Goal: Task Accomplishment & Management: Use online tool/utility

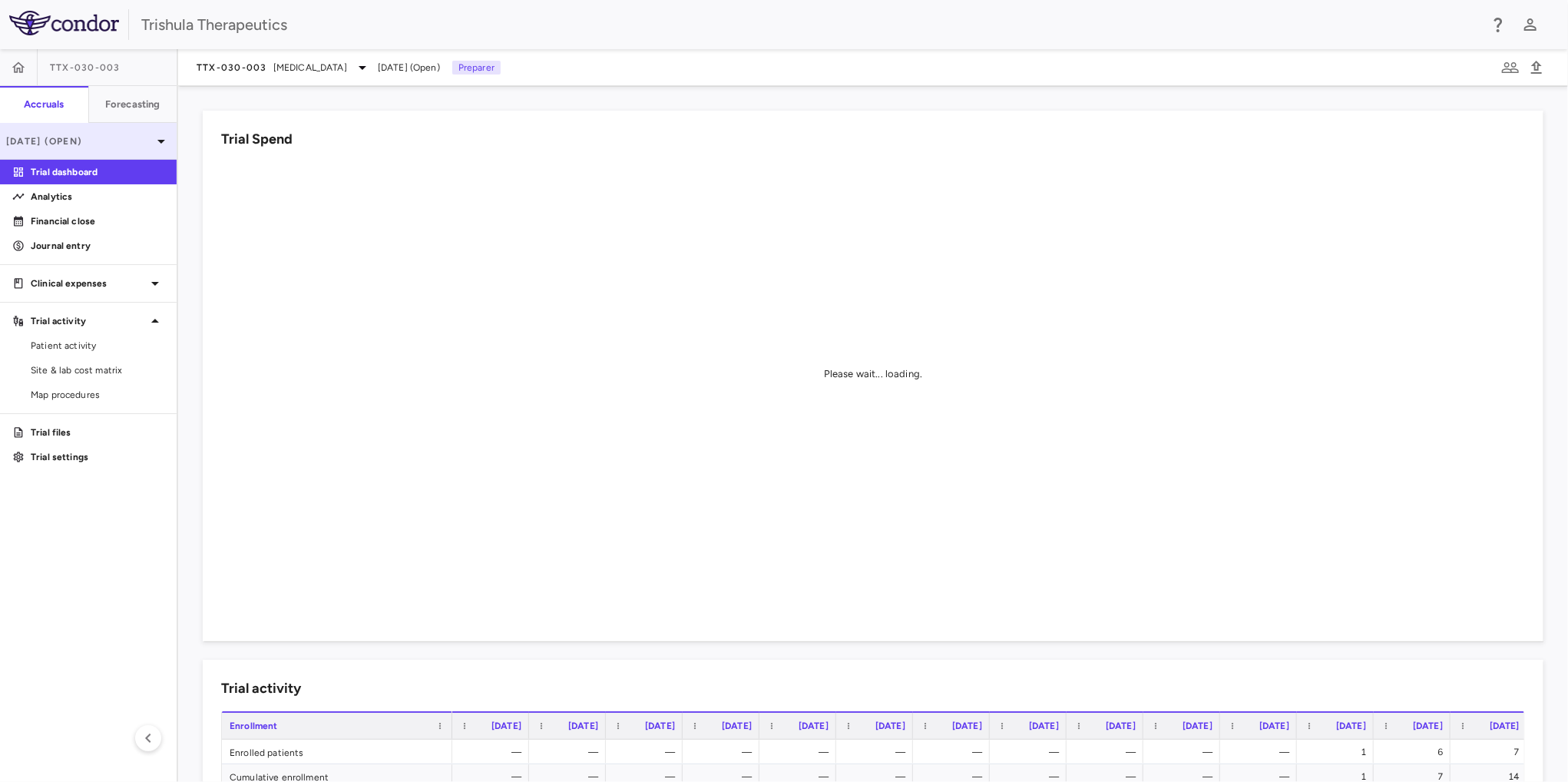
click at [162, 145] on icon at bounding box center [161, 141] width 18 height 18
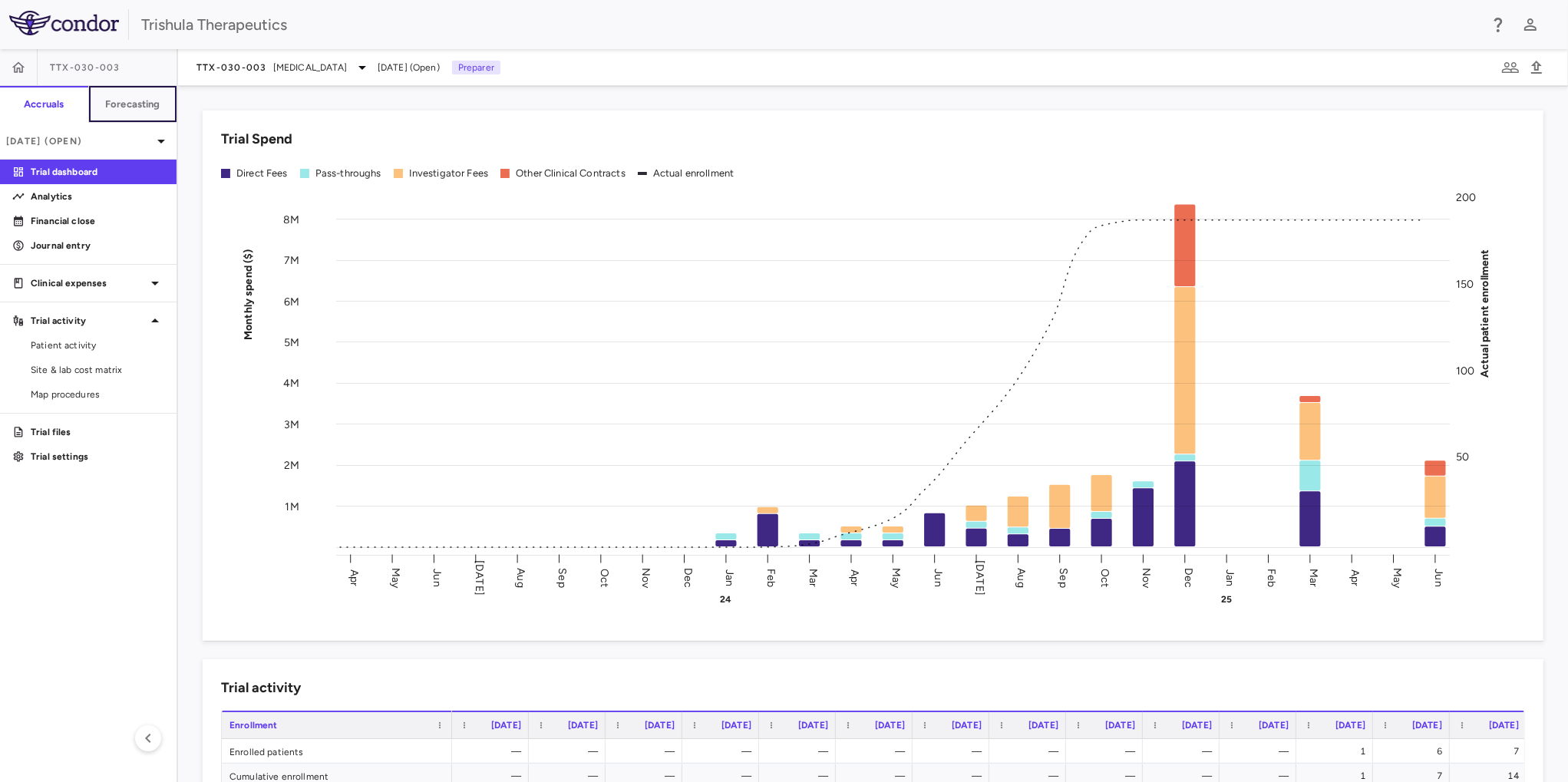
click at [106, 102] on h6 "Forecasting" at bounding box center [133, 104] width 55 height 13
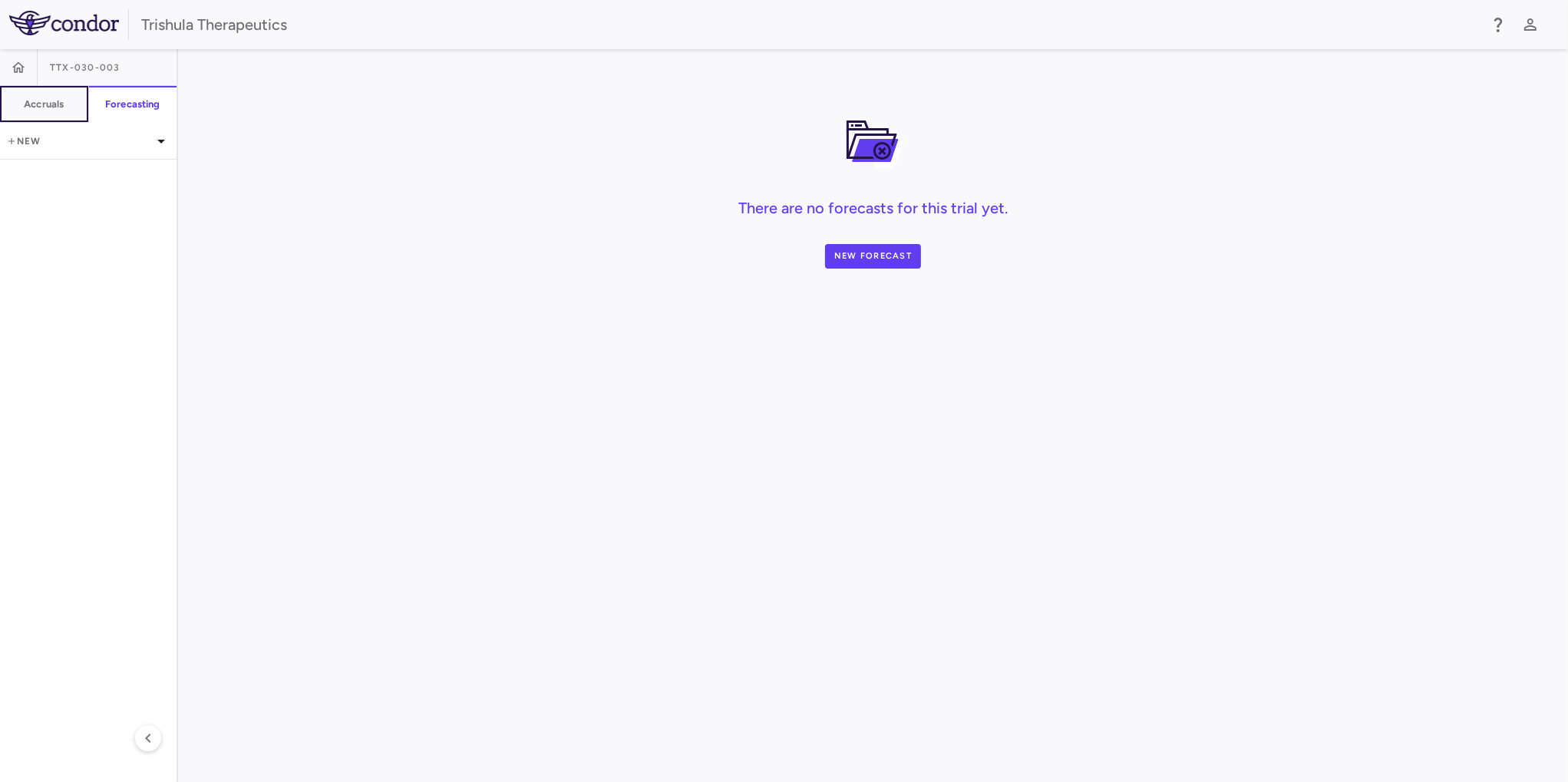
click at [48, 107] on h6 "Accruals" at bounding box center [44, 104] width 40 height 13
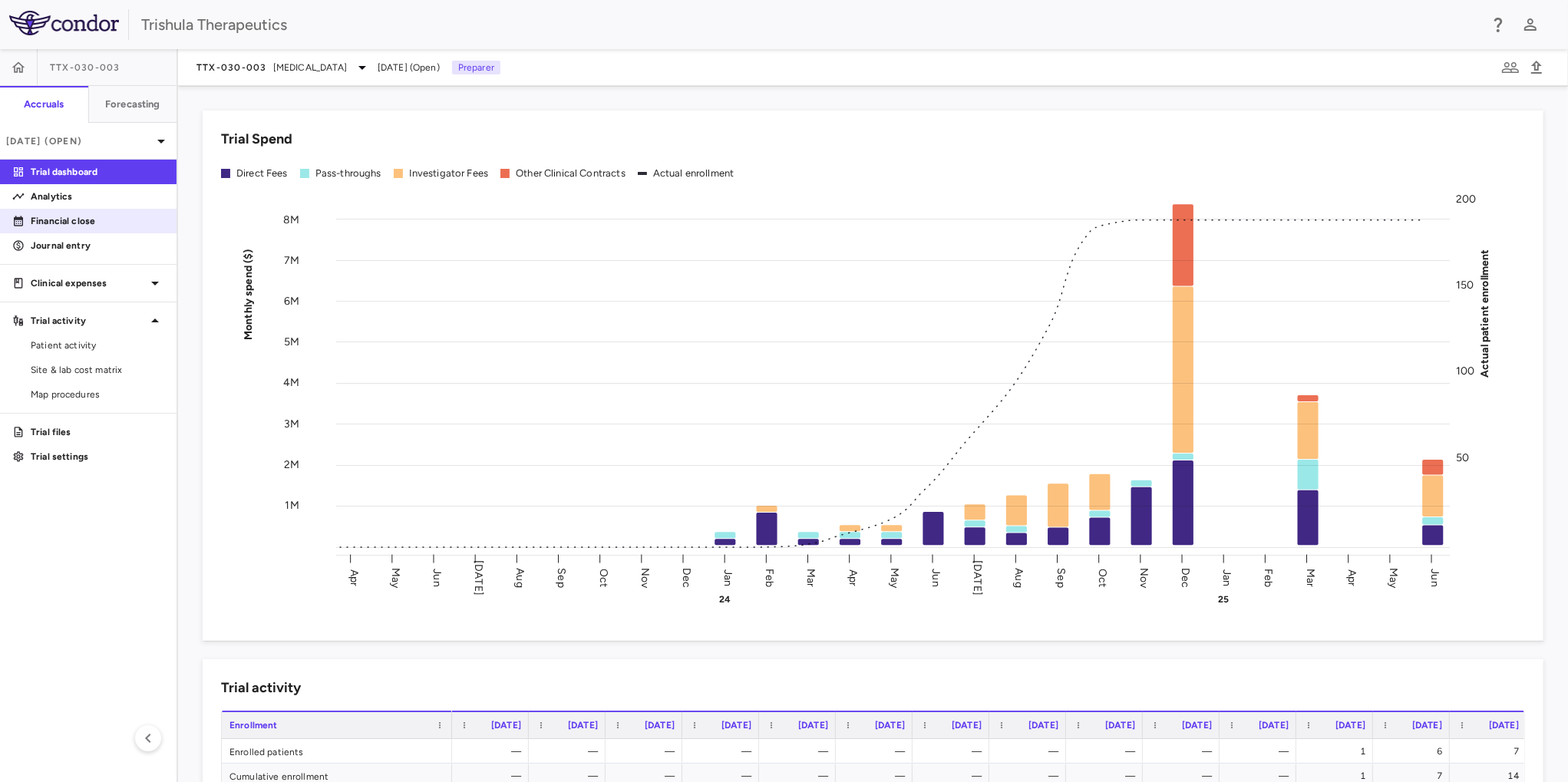
click at [70, 219] on p "Financial close" at bounding box center [97, 221] width 134 height 13
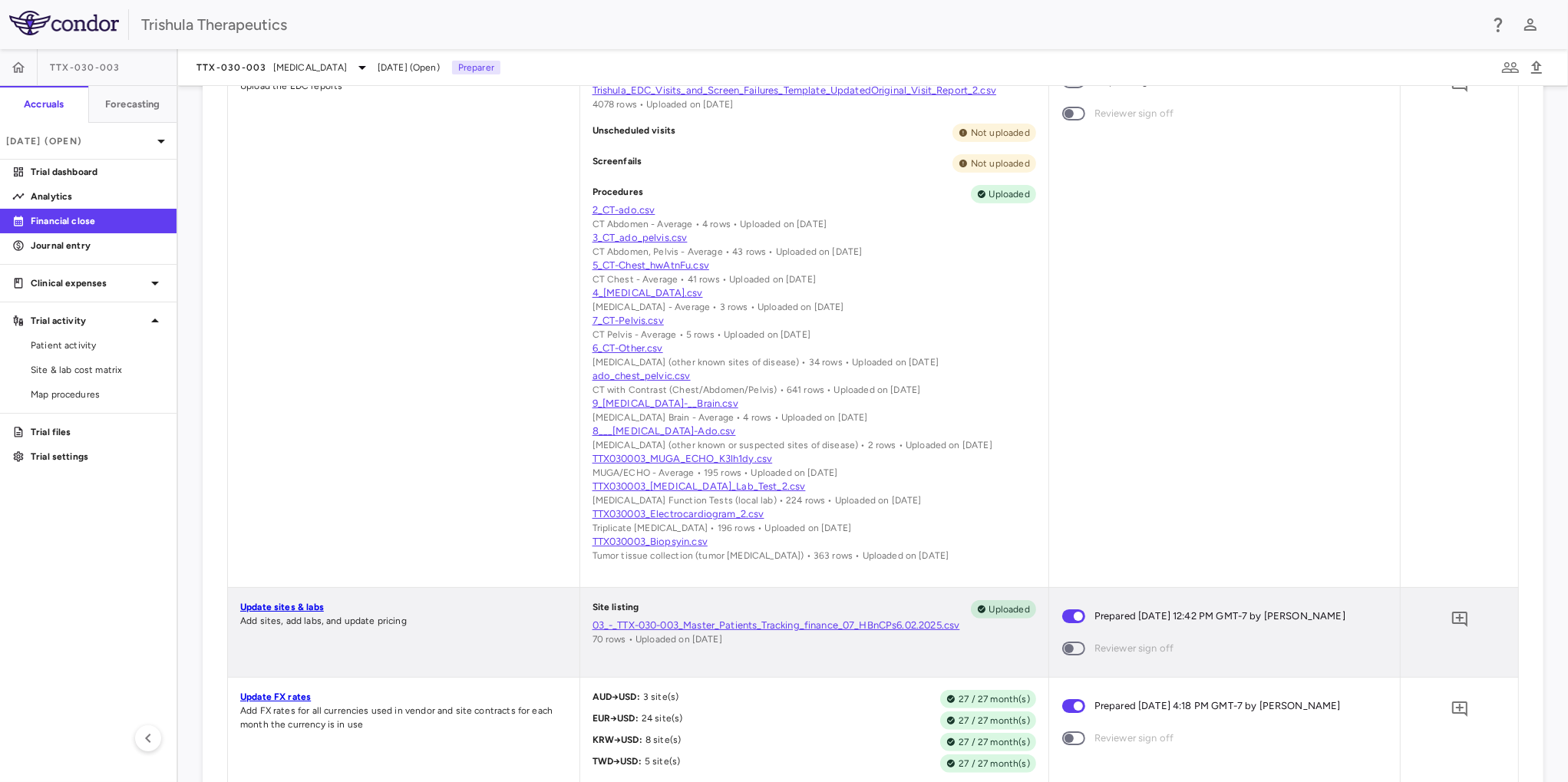
scroll to position [998, 0]
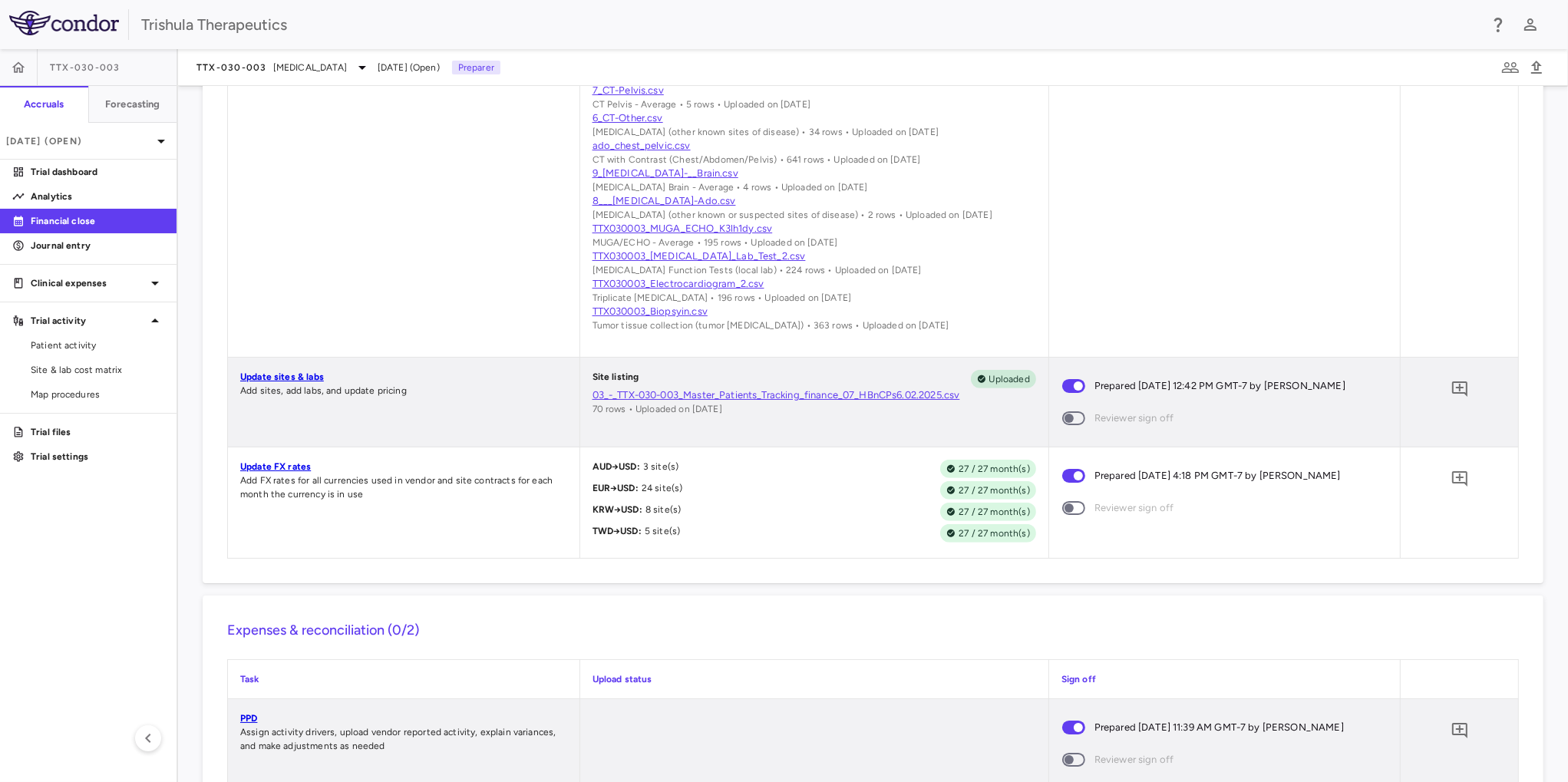
click at [290, 472] on link "Update FX rates" at bounding box center [275, 467] width 70 height 11
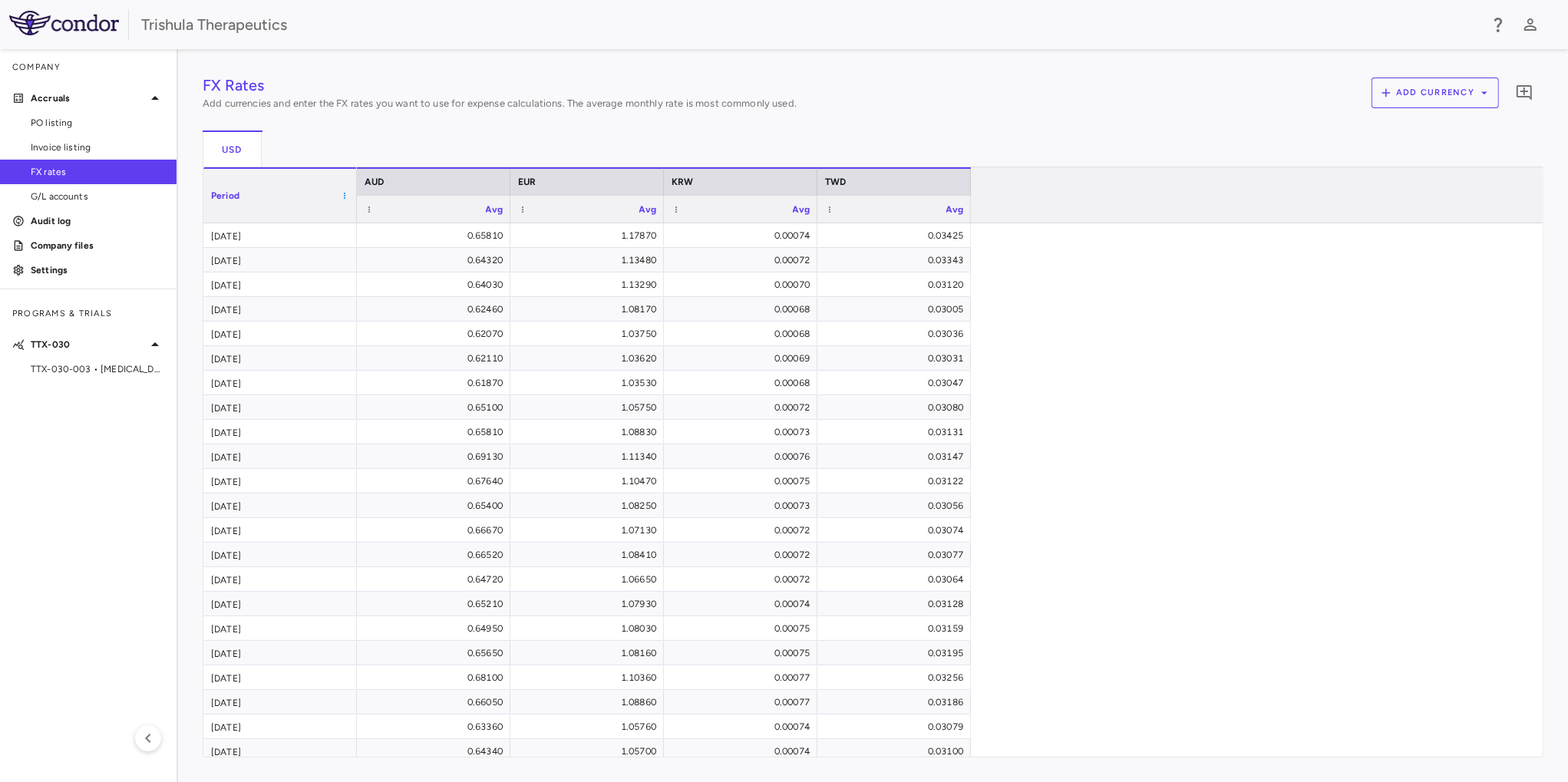
click at [342, 196] on span at bounding box center [345, 196] width 9 height 9
click at [1441, 96] on button "Add currency" at bounding box center [1435, 93] width 127 height 31
click at [1293, 180] on div at bounding box center [784, 391] width 1568 height 782
click at [1528, 101] on icon "Add comment" at bounding box center [1524, 93] width 18 height 18
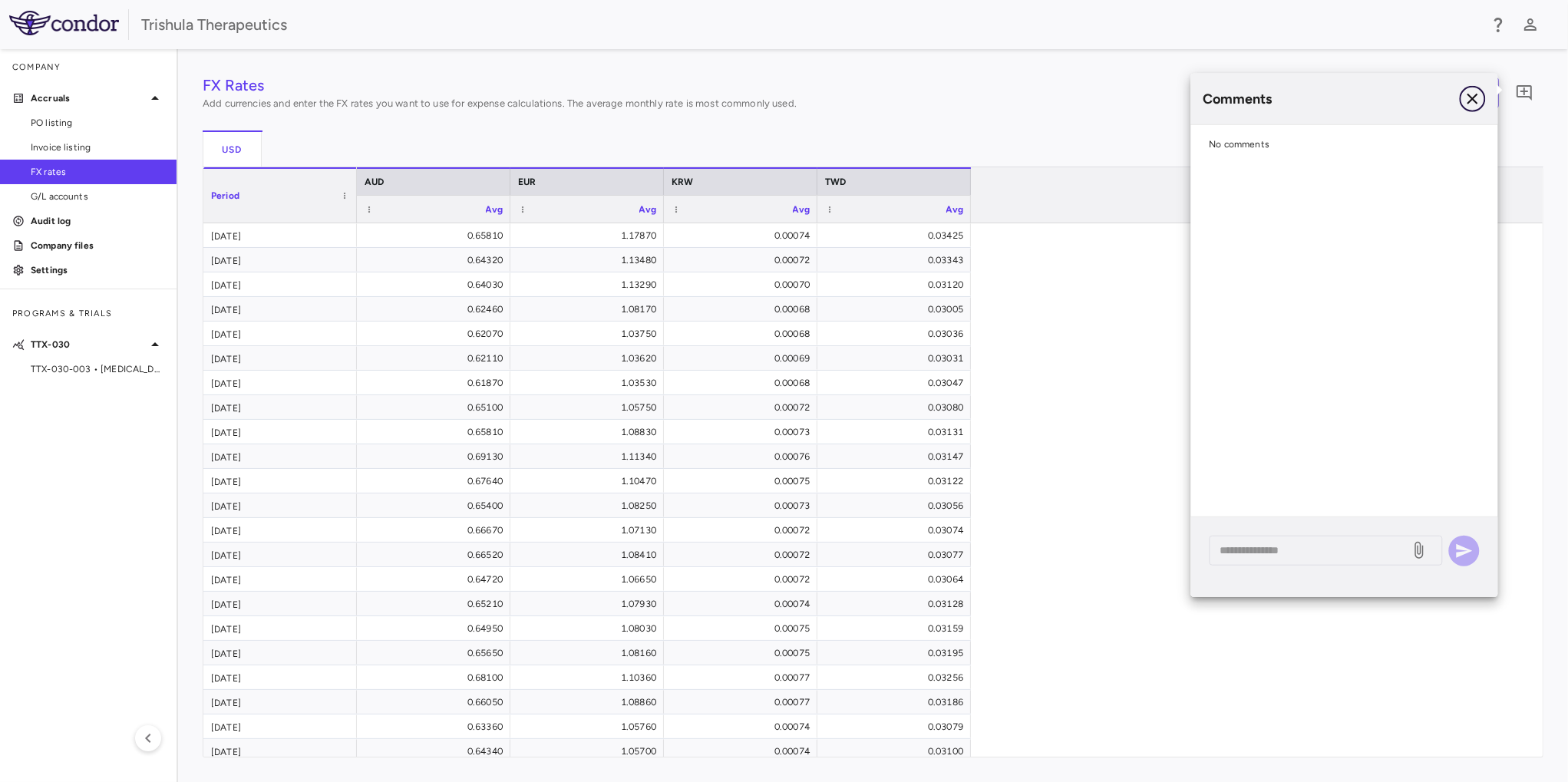
click at [1481, 108] on icon "button" at bounding box center [1471, 98] width 18 height 18
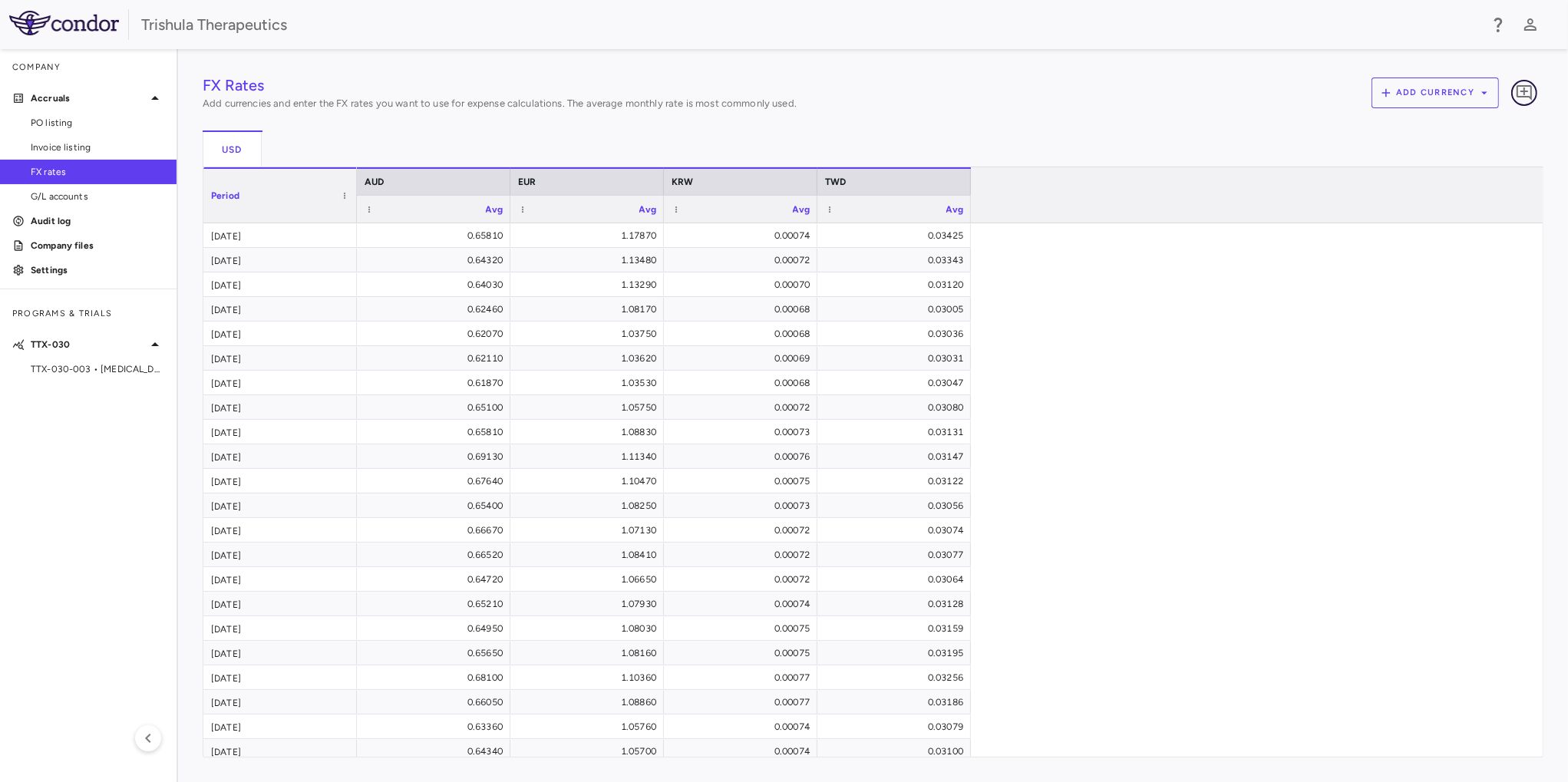
click at [1532, 93] on icon "Add comment" at bounding box center [1524, 93] width 15 height 15
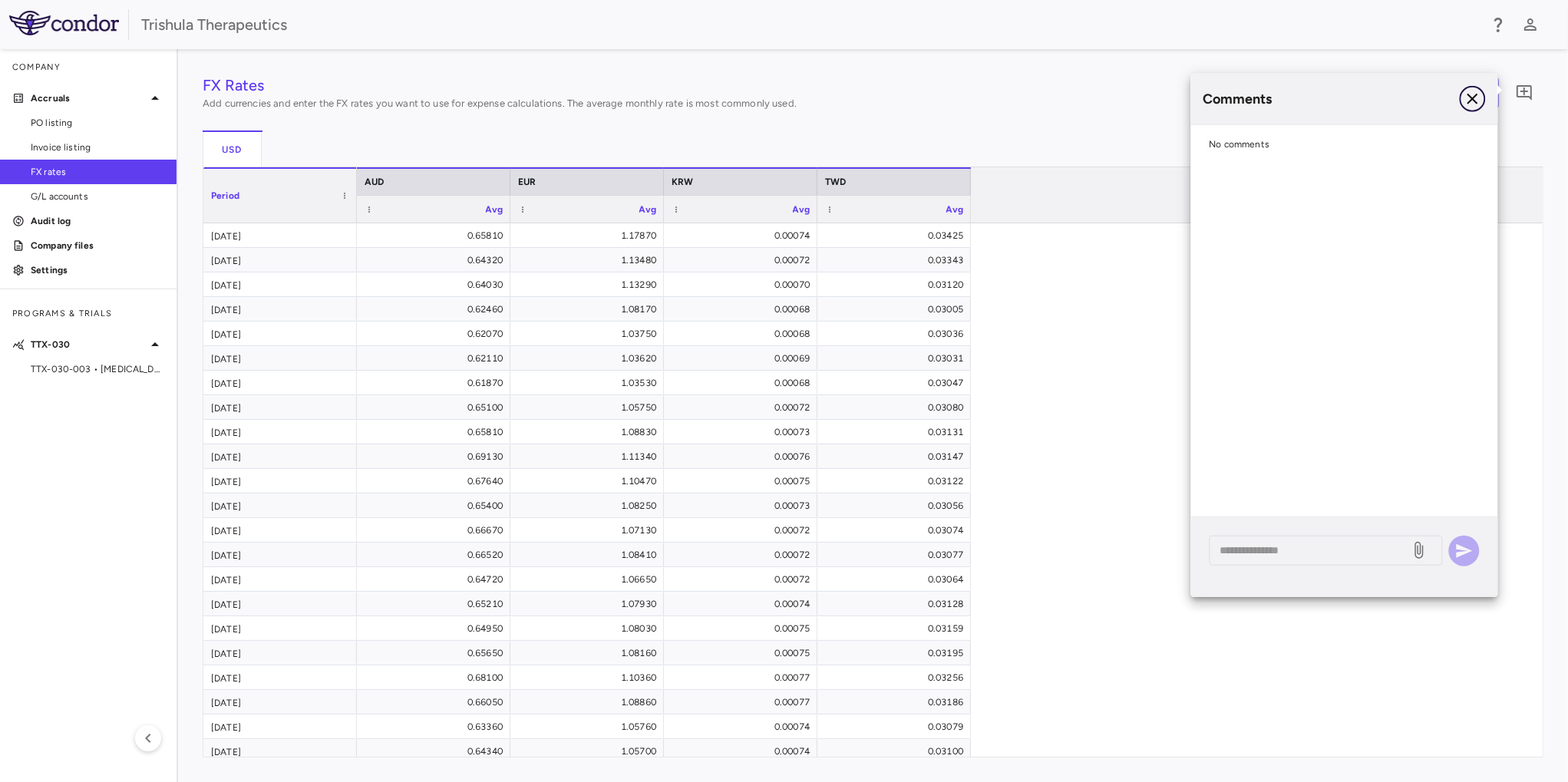
click at [1477, 98] on icon "button" at bounding box center [1471, 98] width 18 height 18
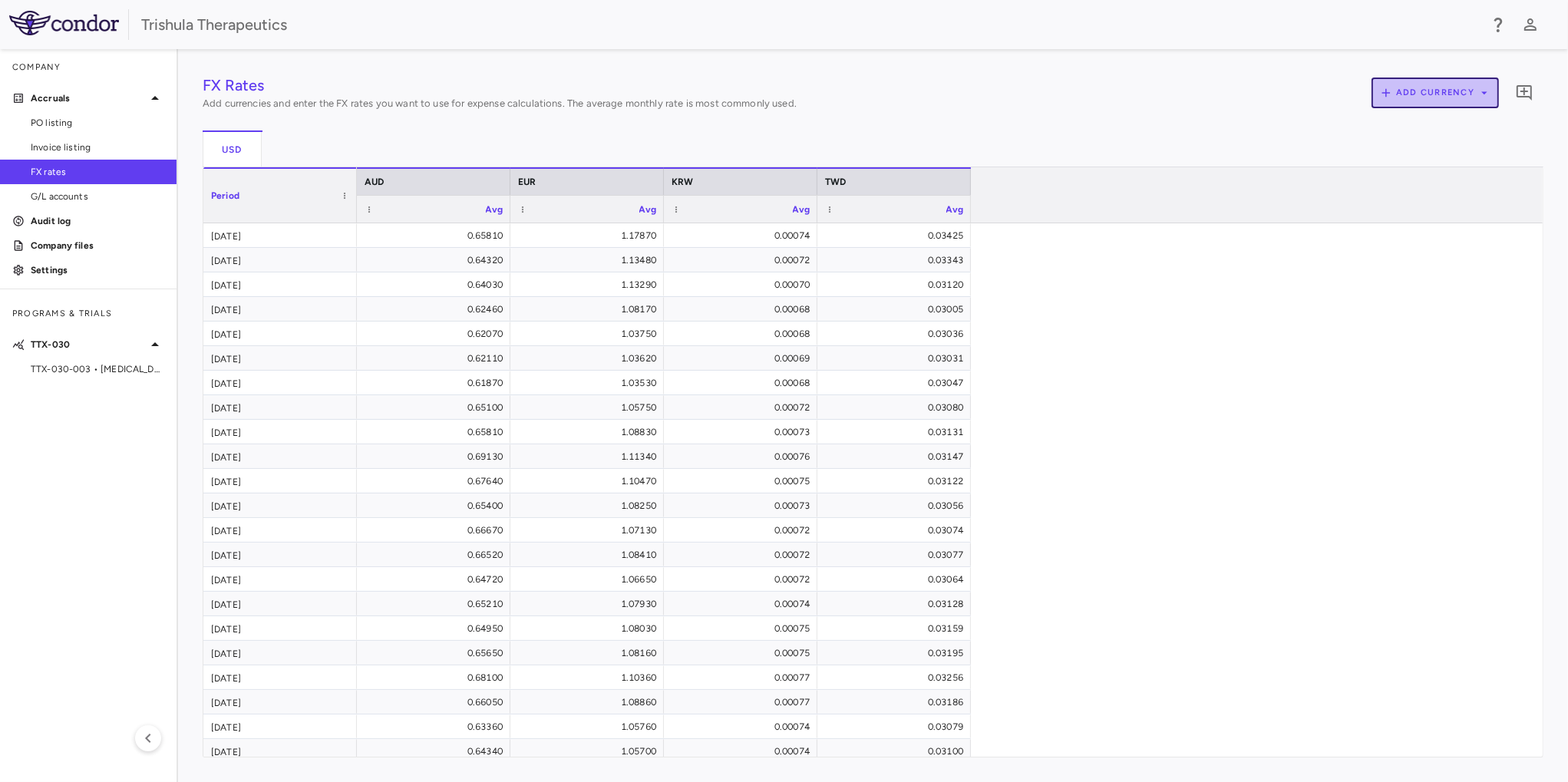
click at [1478, 98] on icon "button" at bounding box center [1484, 93] width 13 height 13
click at [1228, 96] on div at bounding box center [784, 391] width 1568 height 782
click at [1058, 131] on div "USD" at bounding box center [873, 149] width 1341 height 37
click at [343, 198] on span at bounding box center [345, 196] width 9 height 9
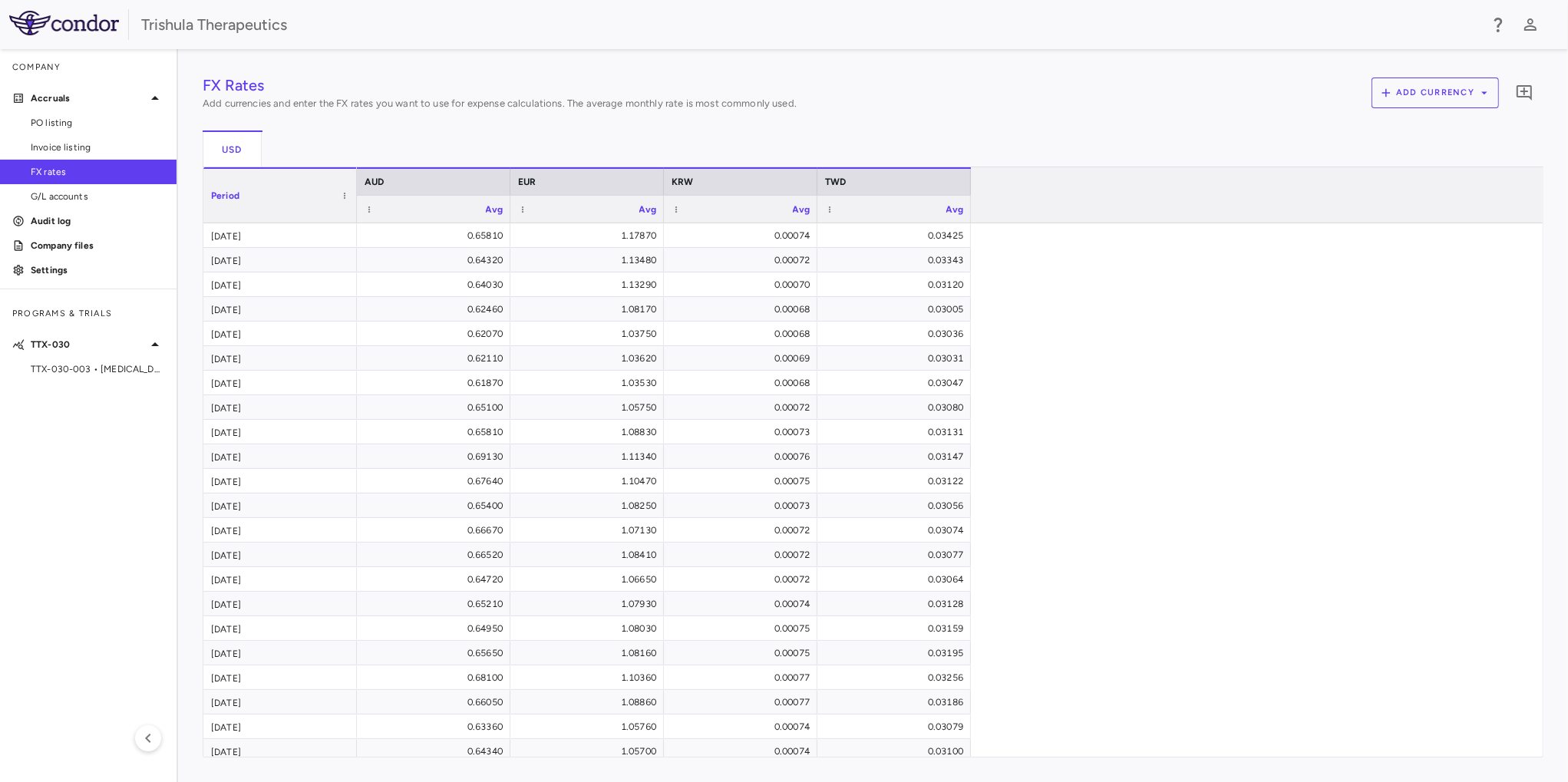
click at [1280, 81] on div "FX Rates Add currencies and enter the FX rates you want to use for expense calc…" at bounding box center [873, 96] width 1341 height 44
click at [1487, 100] on button "Add currency" at bounding box center [1435, 93] width 127 height 31
click at [1236, 103] on div at bounding box center [784, 391] width 1568 height 782
click at [157, 739] on icon "button" at bounding box center [148, 738] width 18 height 18
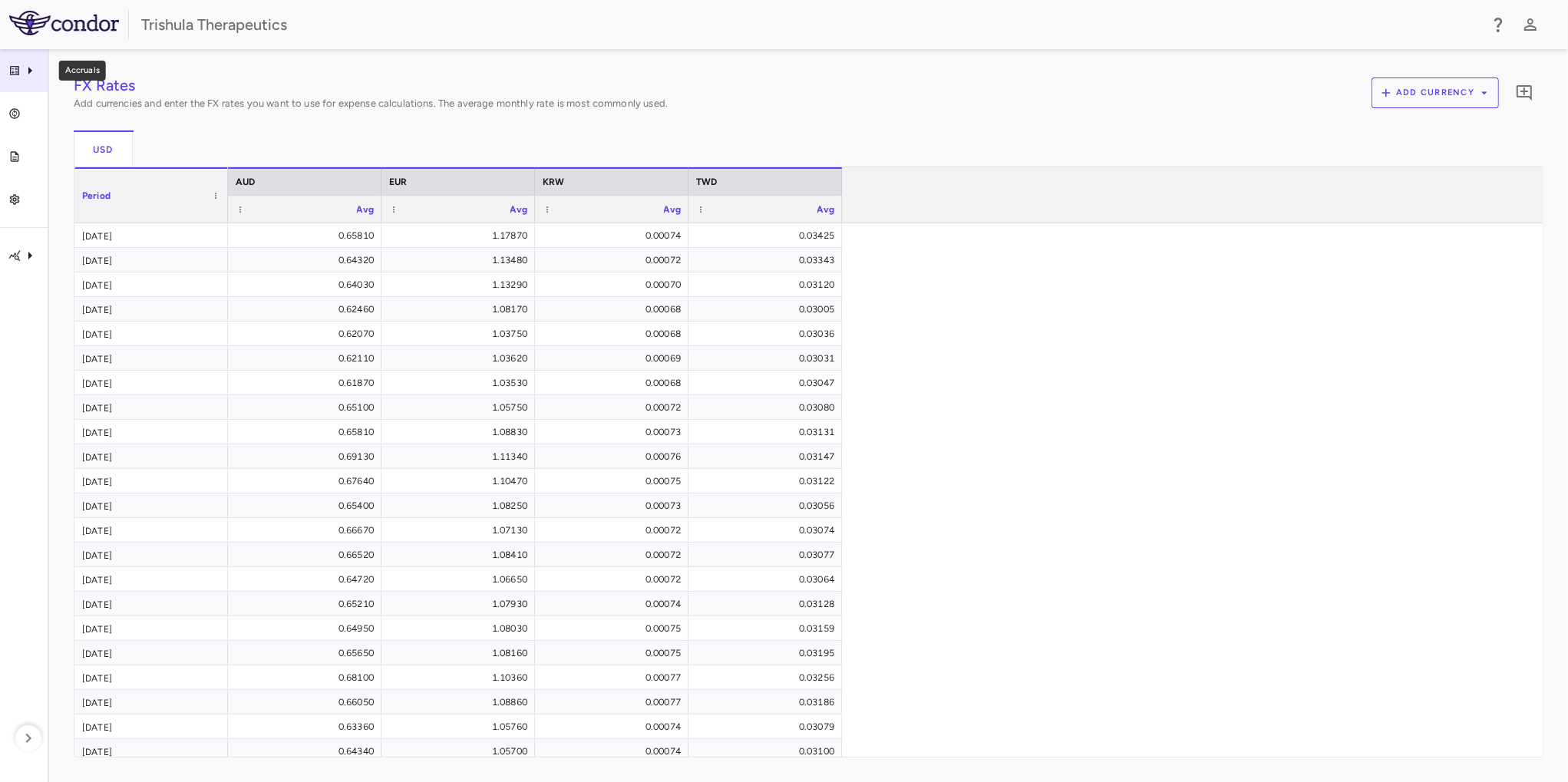
click at [33, 69] on icon "Accruals" at bounding box center [29, 70] width 18 height 18
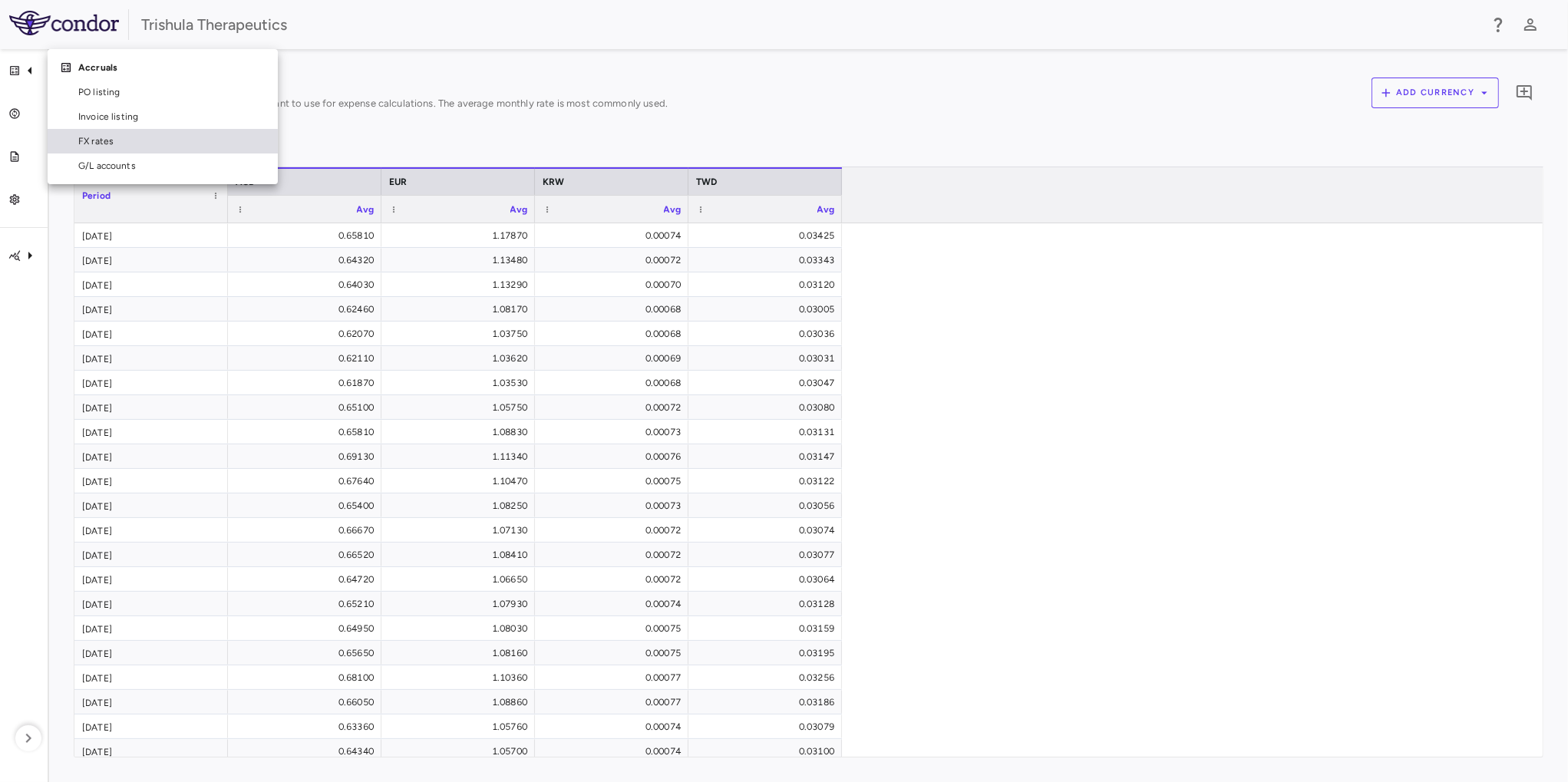
click at [90, 143] on span "FX rates" at bounding box center [172, 141] width 188 height 13
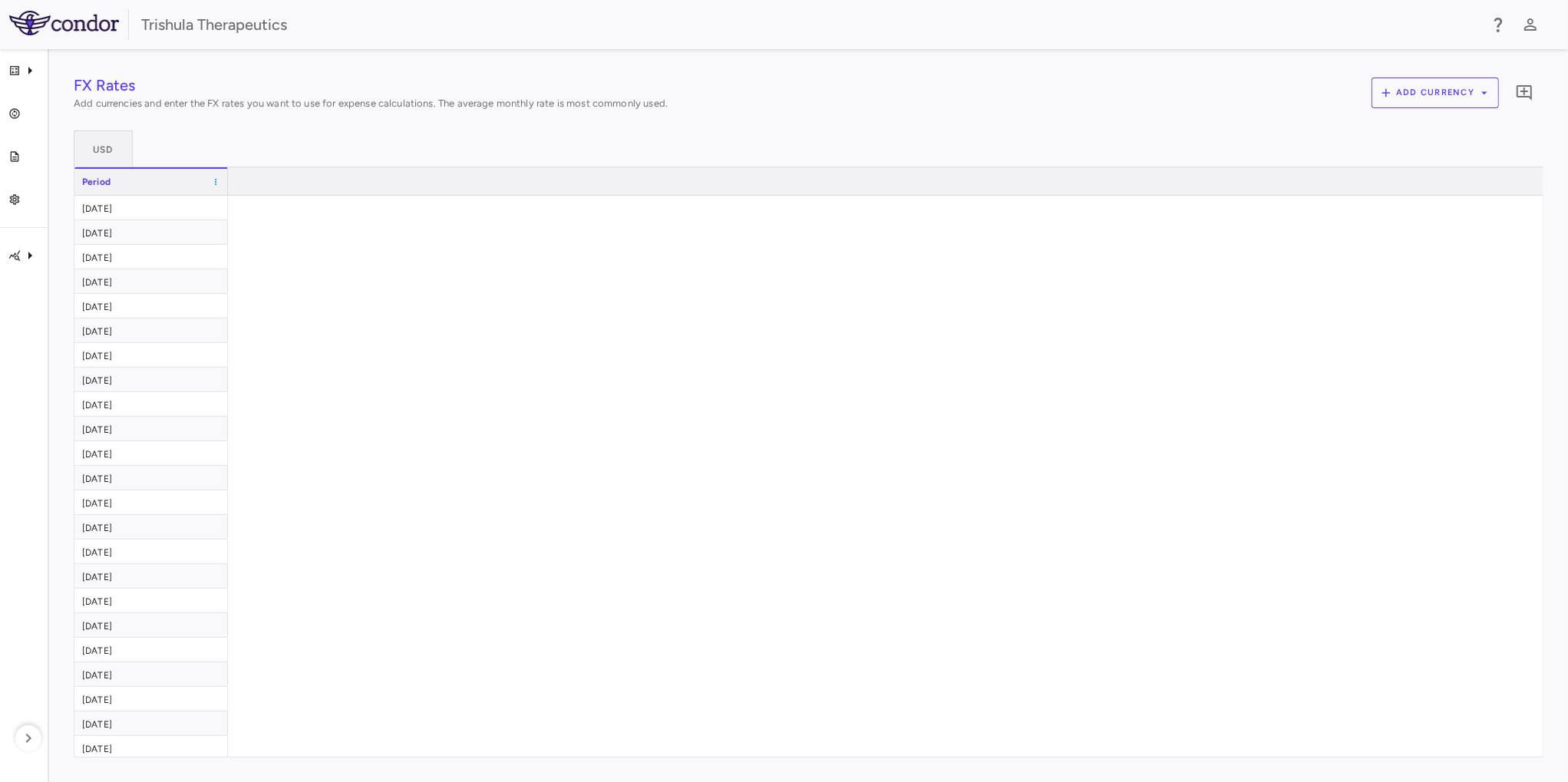
click at [215, 180] on span at bounding box center [216, 182] width 9 height 9
click at [735, 413] on div at bounding box center [879, 527] width 1304 height 663
click at [25, 69] on icon "Accruals" at bounding box center [29, 70] width 18 height 18
click at [25, 253] on div at bounding box center [784, 391] width 1568 height 782
click at [27, 735] on icon "button" at bounding box center [28, 738] width 6 height 9
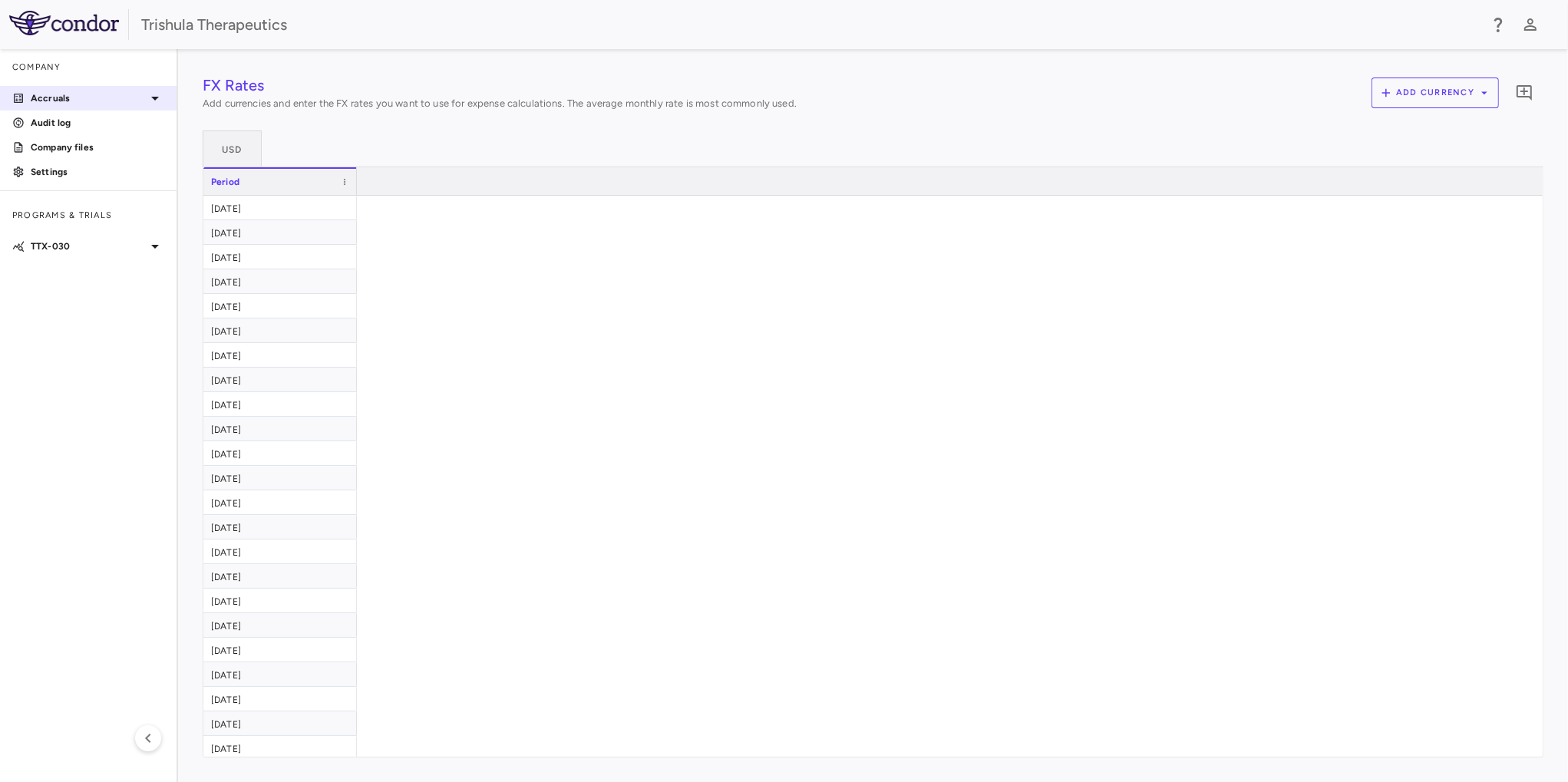
click at [59, 98] on p "Accruals" at bounding box center [88, 97] width 115 height 13
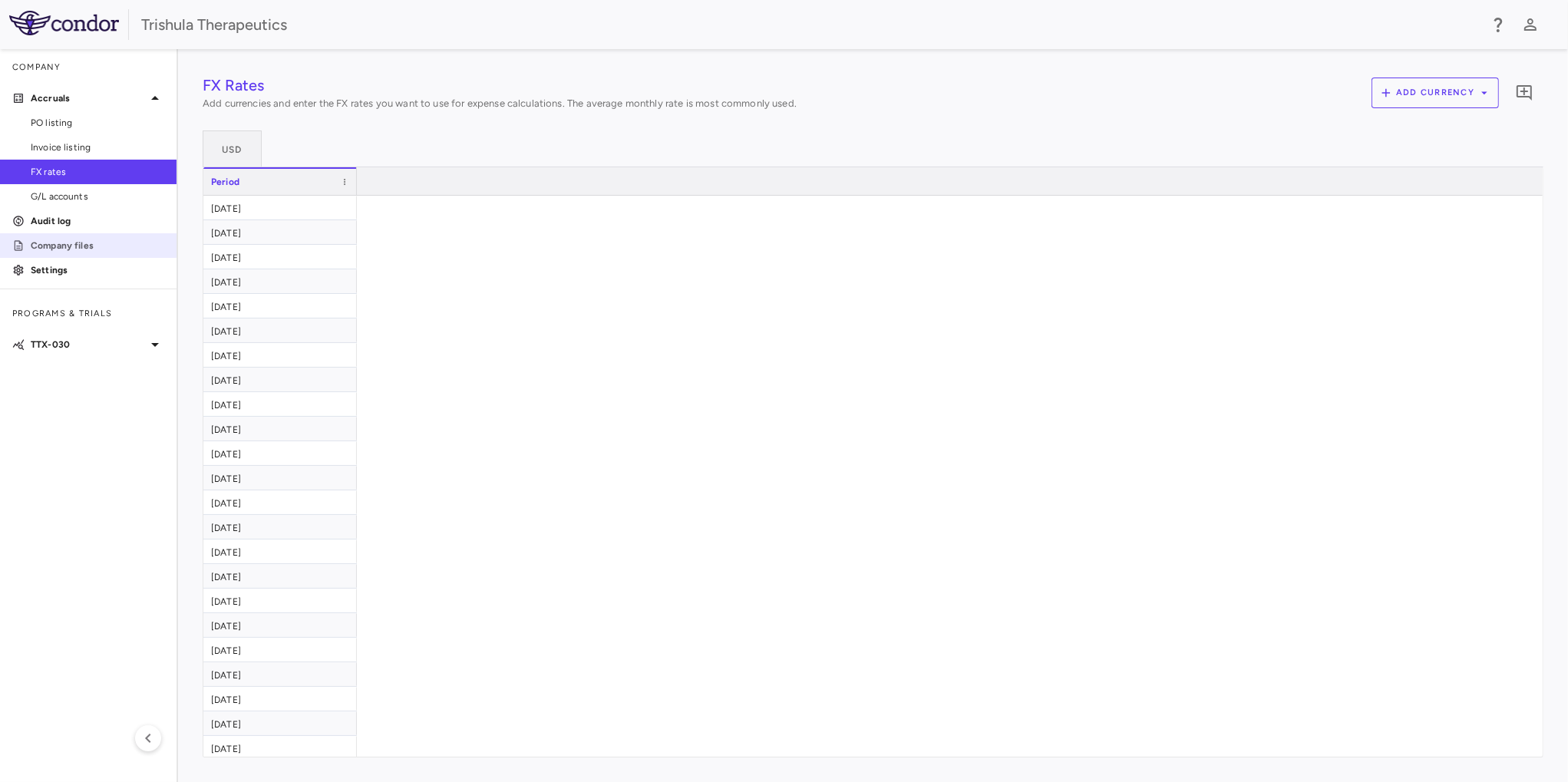
click at [68, 249] on p "Company files" at bounding box center [97, 245] width 134 height 13
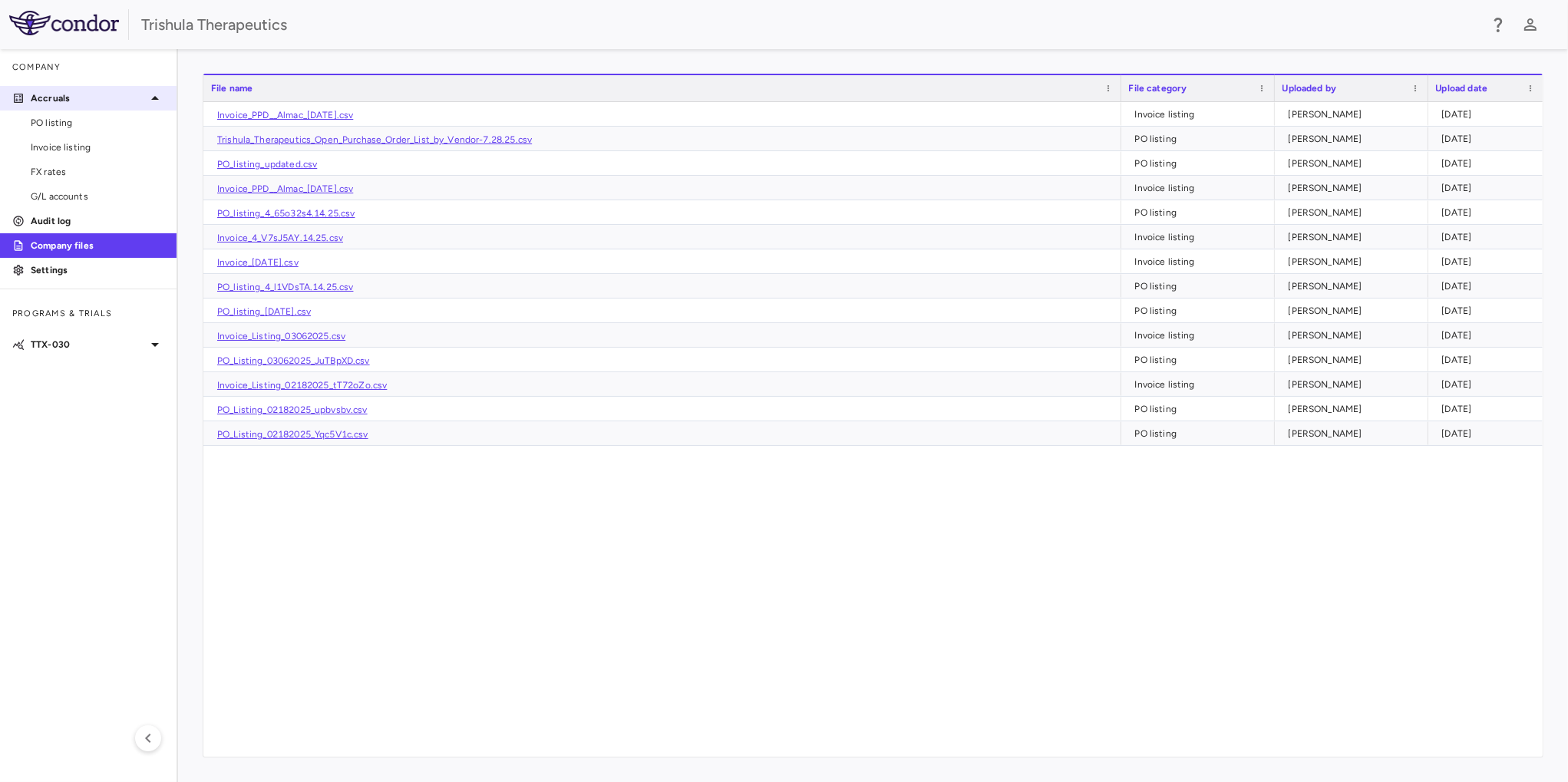
click at [77, 93] on p "Accruals" at bounding box center [88, 97] width 115 height 13
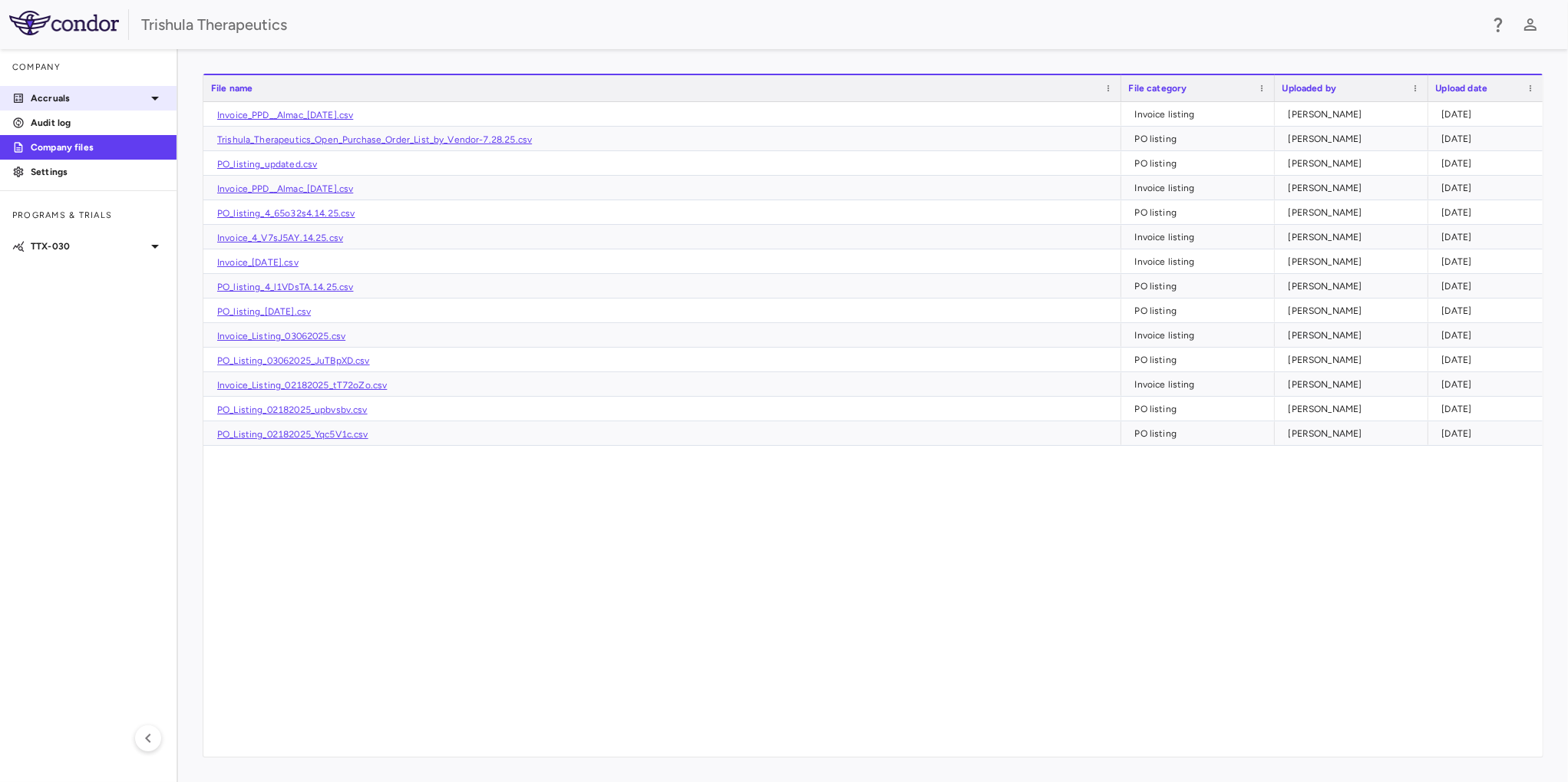
click at [77, 93] on p "Accruals" at bounding box center [88, 97] width 115 height 13
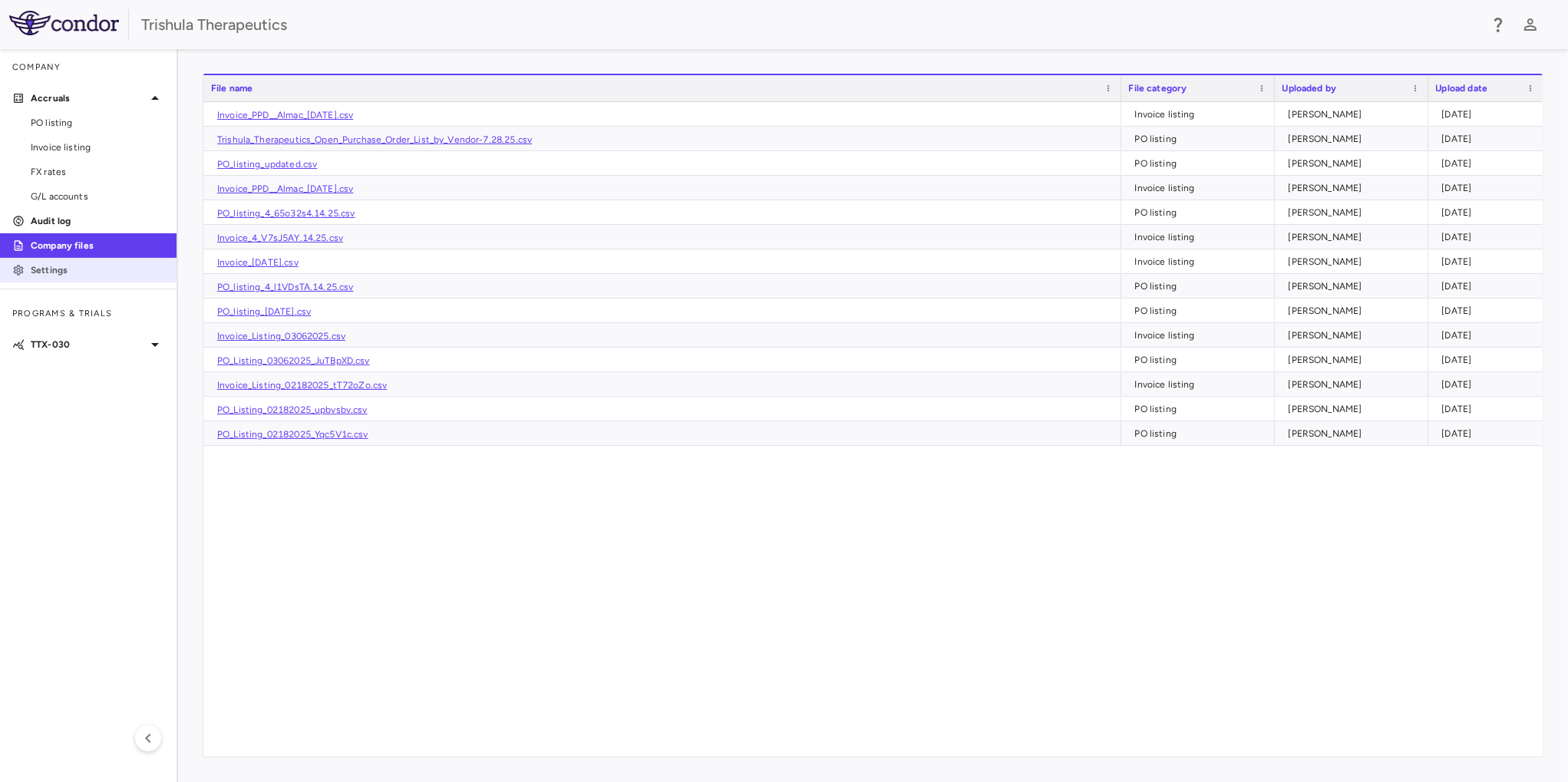
click at [52, 273] on p "Settings" at bounding box center [97, 270] width 134 height 13
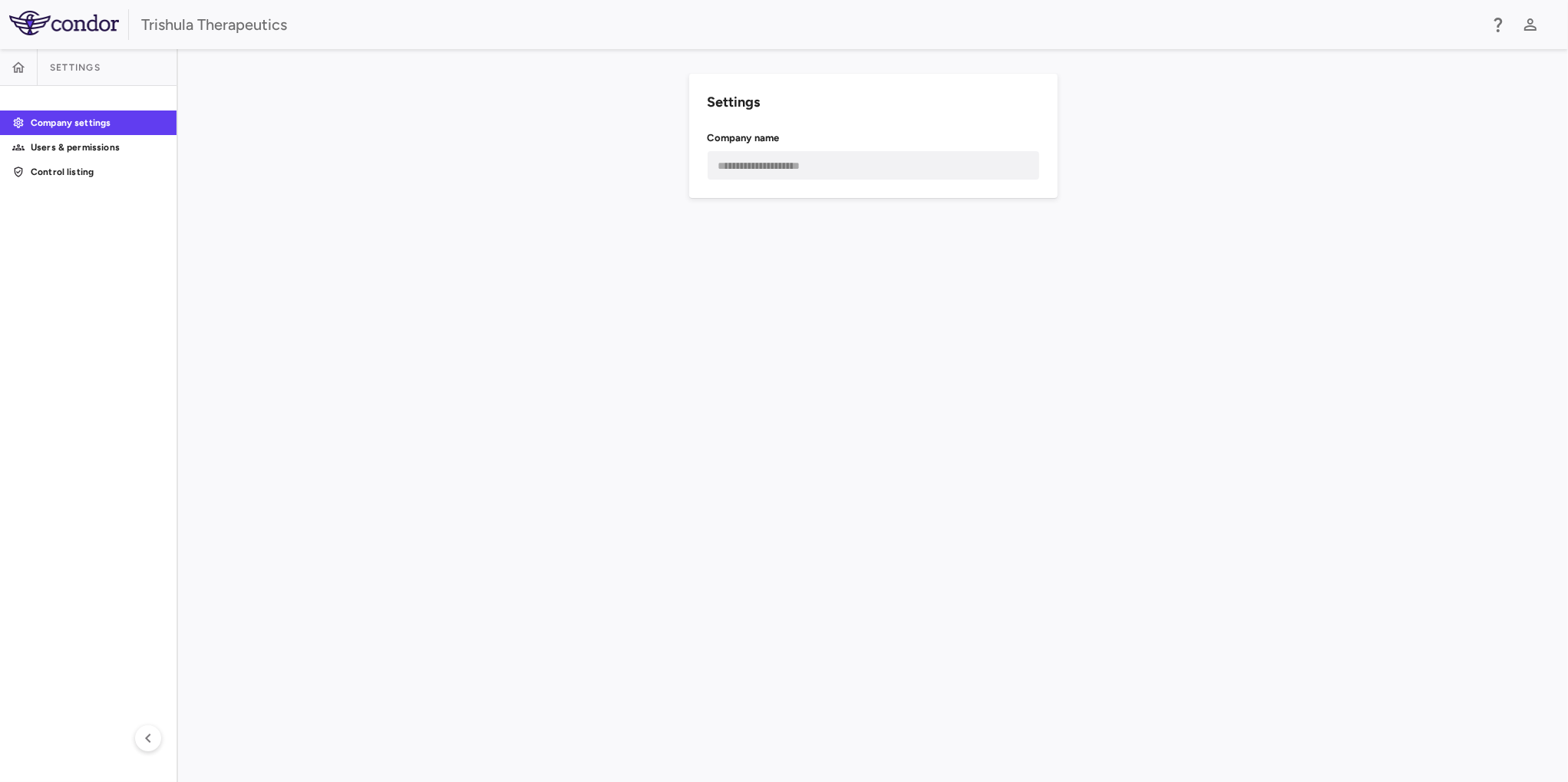
click at [69, 66] on span "Settings" at bounding box center [75, 68] width 51 height 13
click at [80, 147] on p "Users & permissions" at bounding box center [97, 146] width 134 height 13
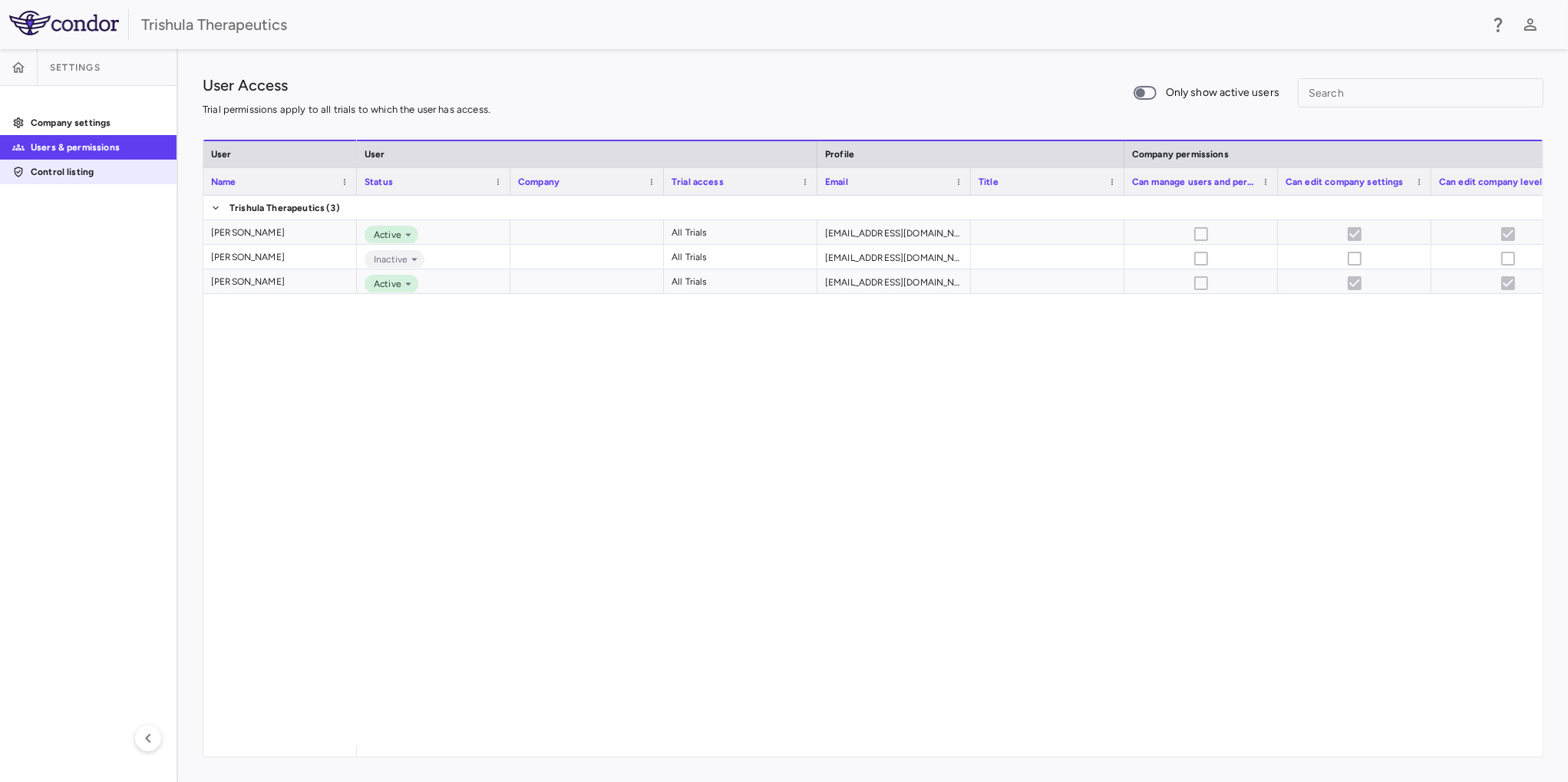
click at [78, 165] on p "Control listing" at bounding box center [97, 171] width 134 height 13
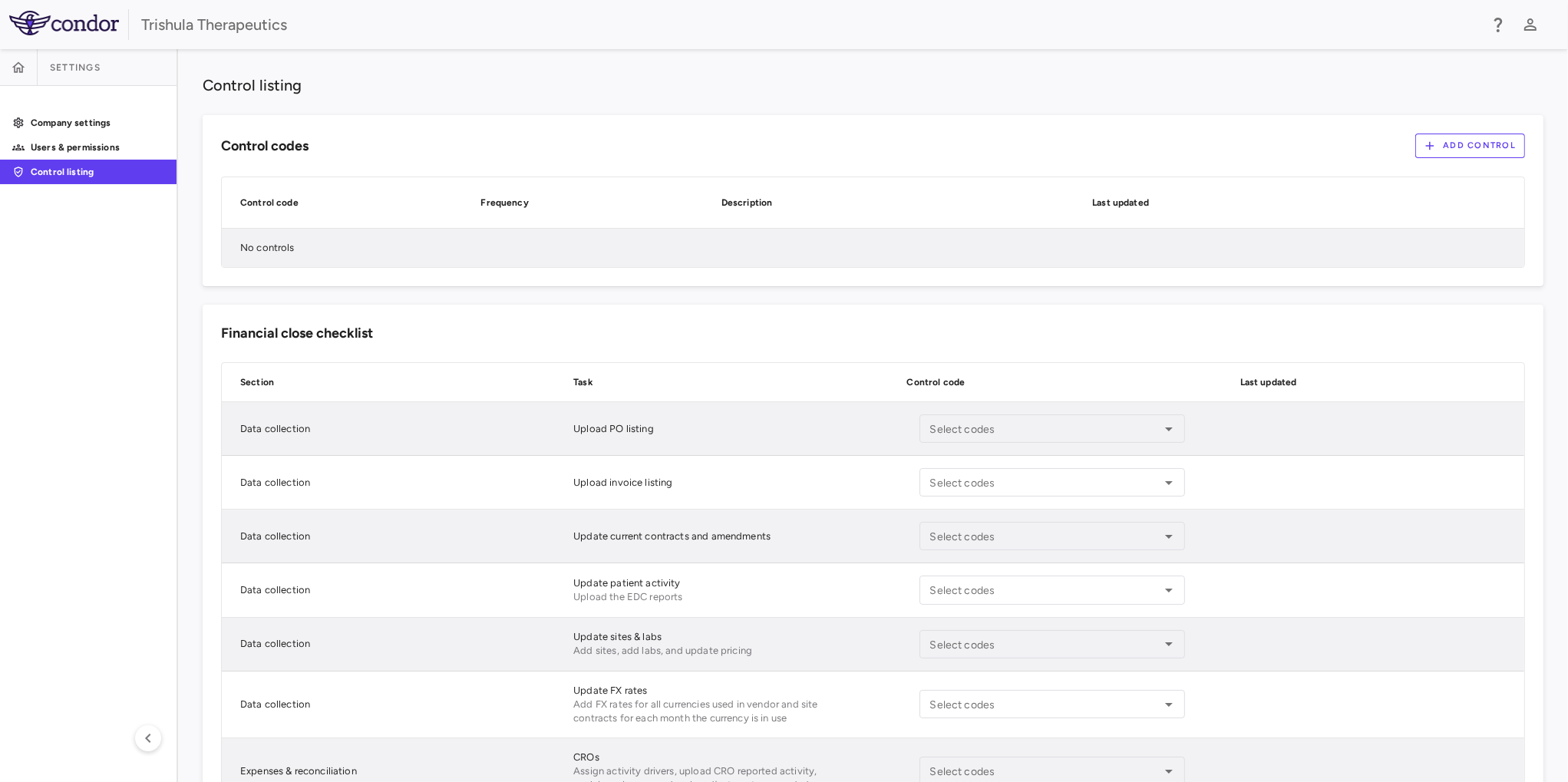
click at [92, 63] on span "Settings" at bounding box center [75, 68] width 51 height 13
click at [89, 123] on p "Company settings" at bounding box center [97, 122] width 134 height 13
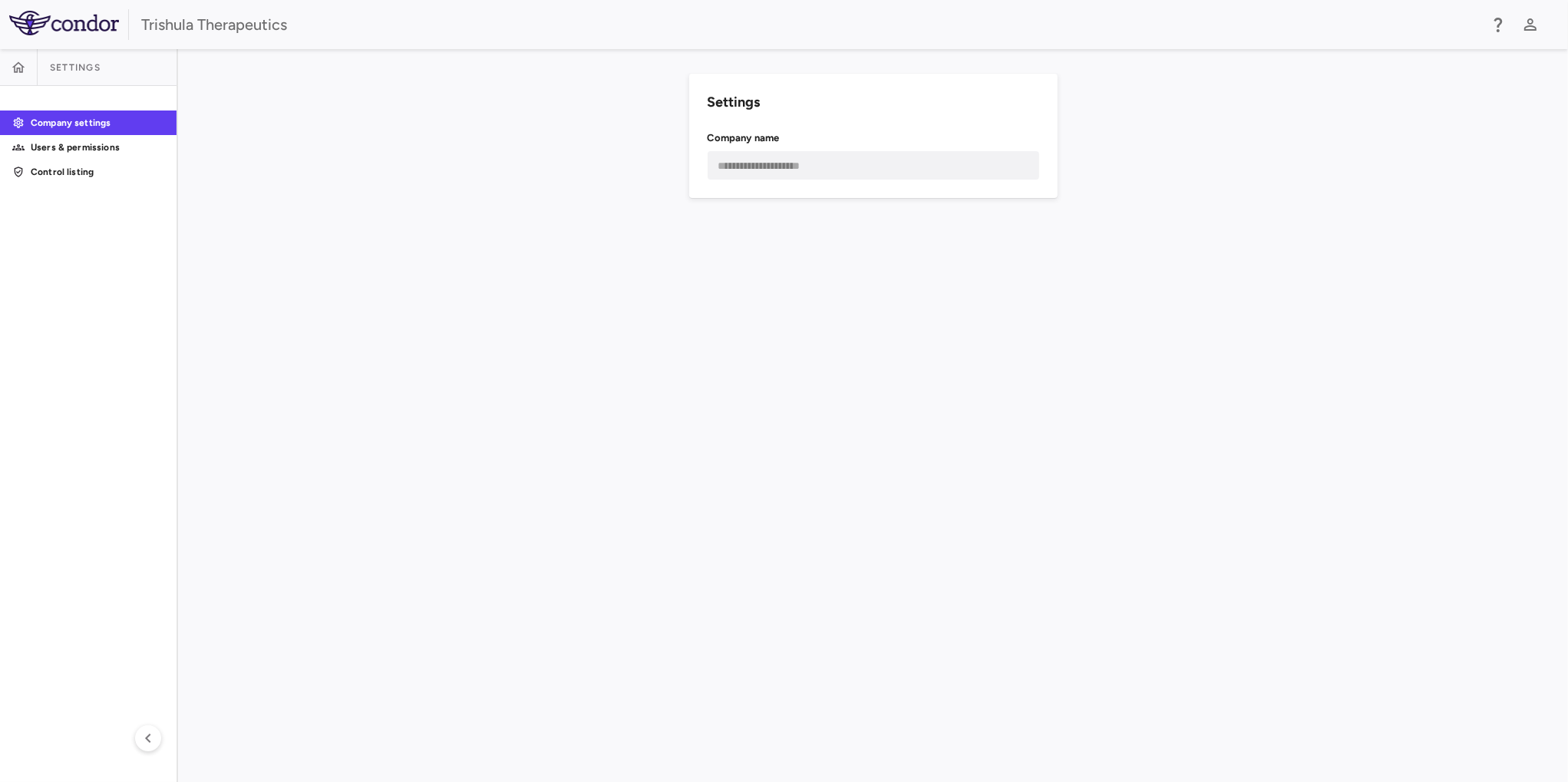
click at [92, 69] on span "Settings" at bounding box center [75, 68] width 51 height 13
click at [89, 123] on p "Company settings" at bounding box center [97, 122] width 134 height 13
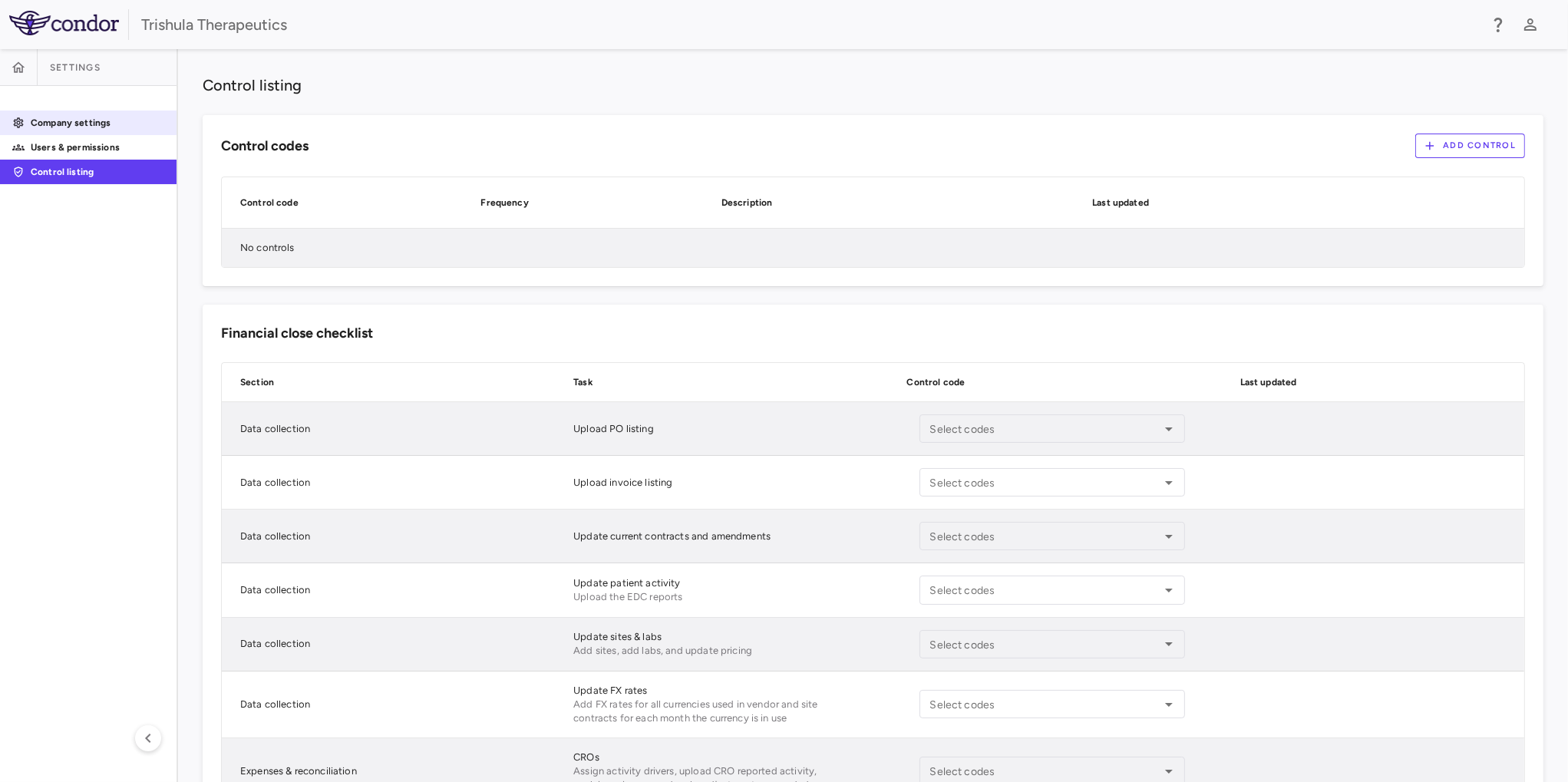
click at [83, 128] on p "Company settings" at bounding box center [97, 122] width 134 height 13
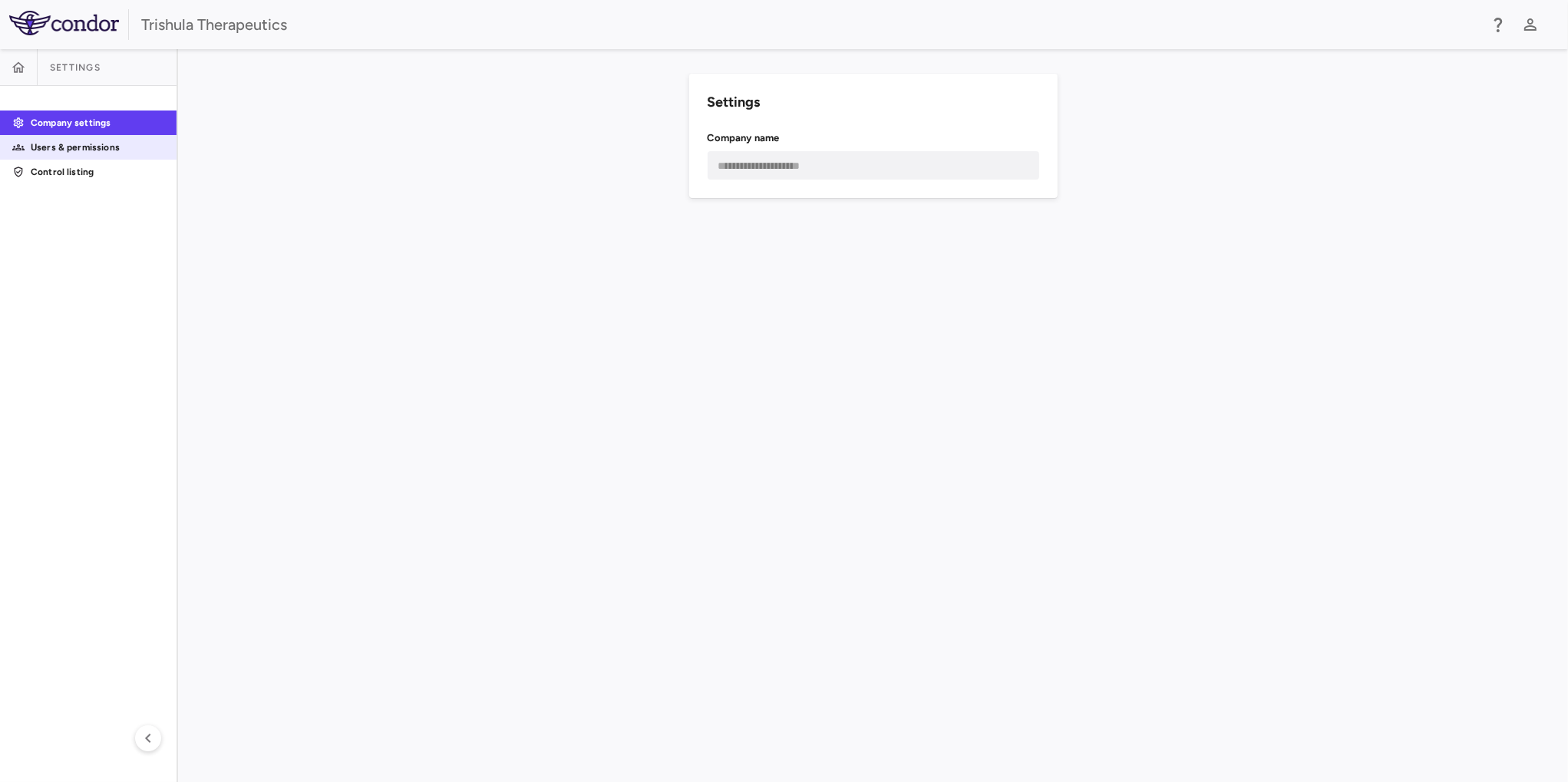
click at [99, 149] on p "Users & permissions" at bounding box center [97, 146] width 134 height 13
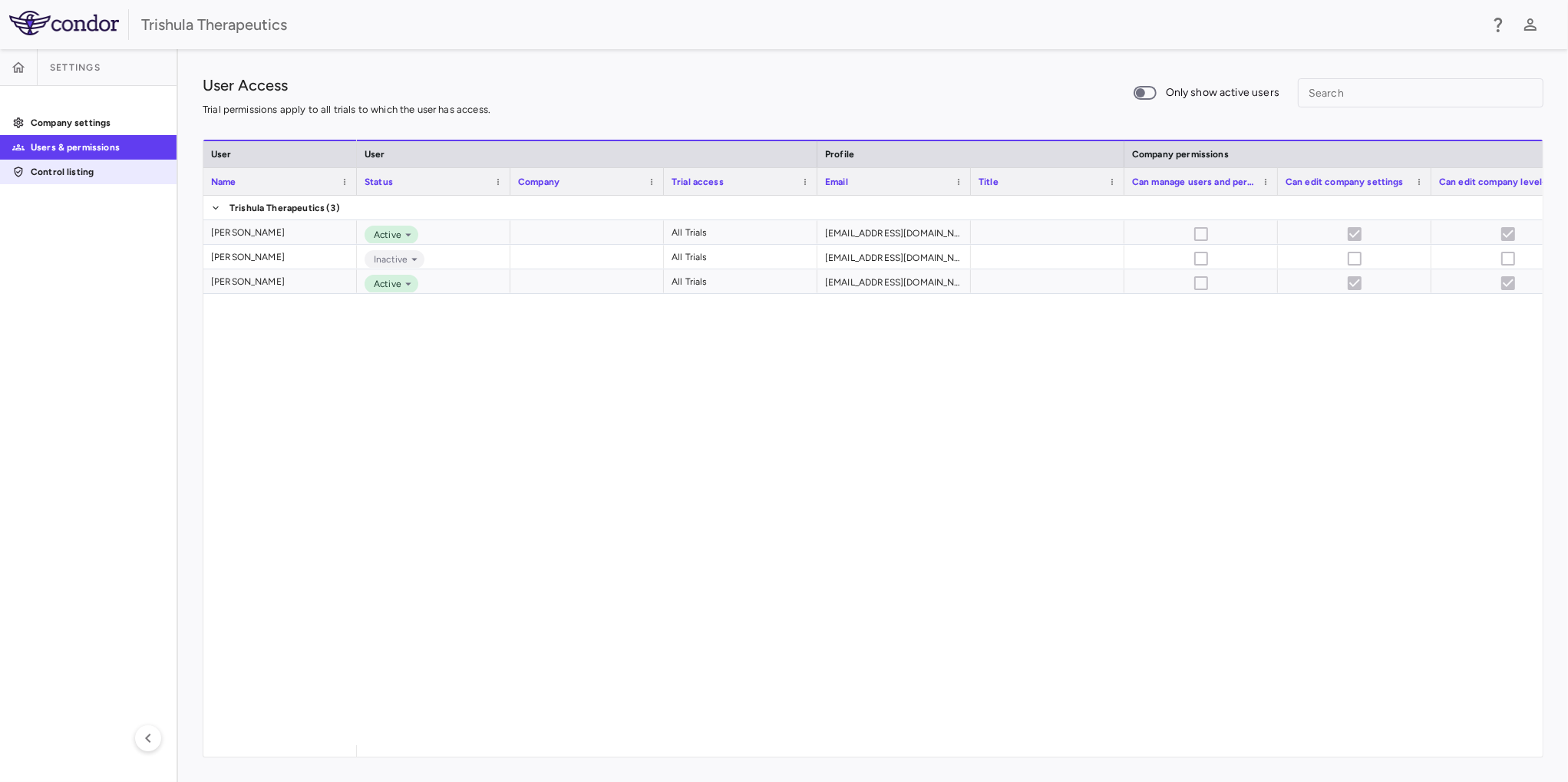
click at [86, 174] on p "Control listing" at bounding box center [97, 171] width 134 height 13
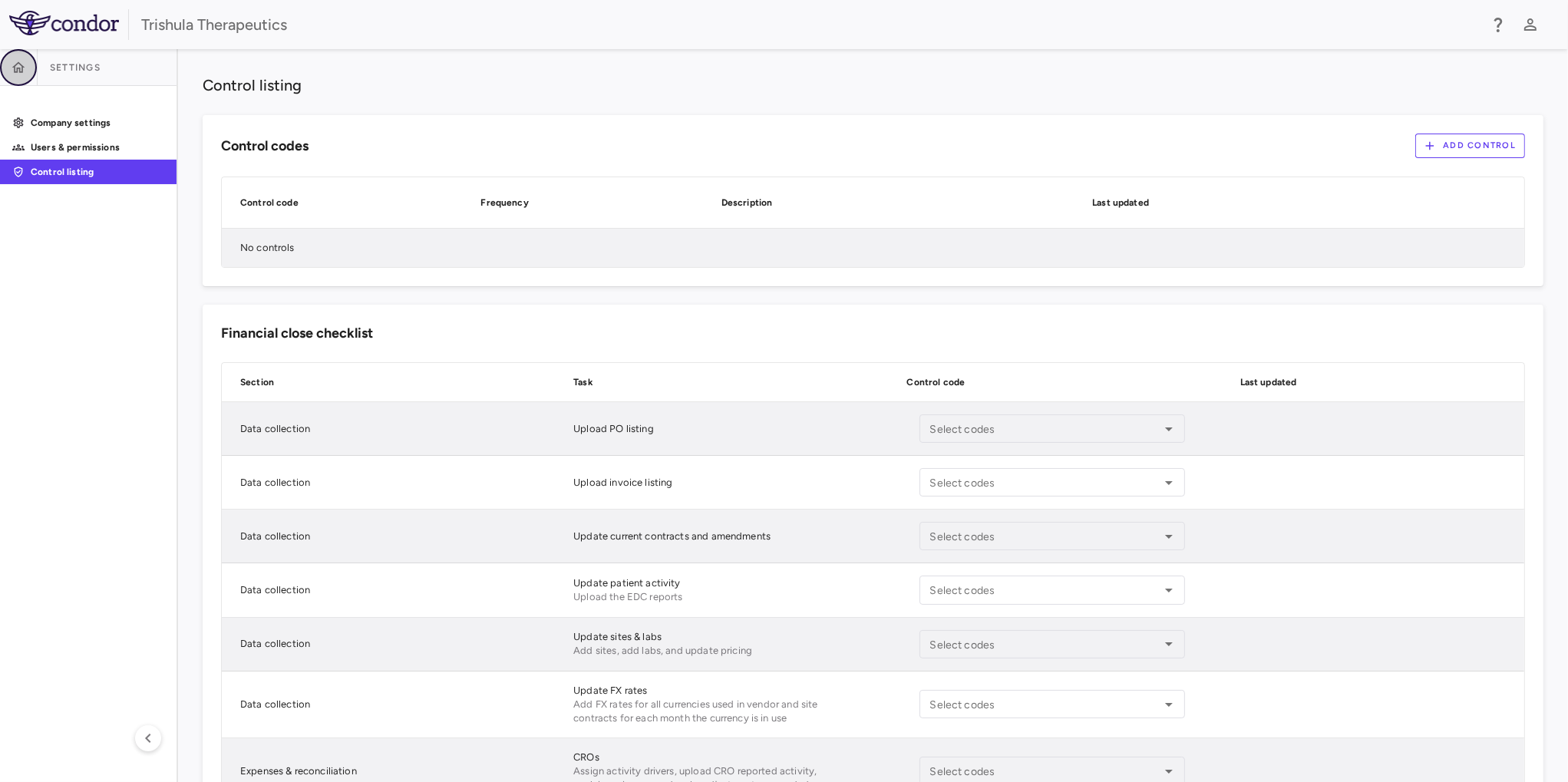
click at [21, 74] on icon "button" at bounding box center [18, 67] width 15 height 15
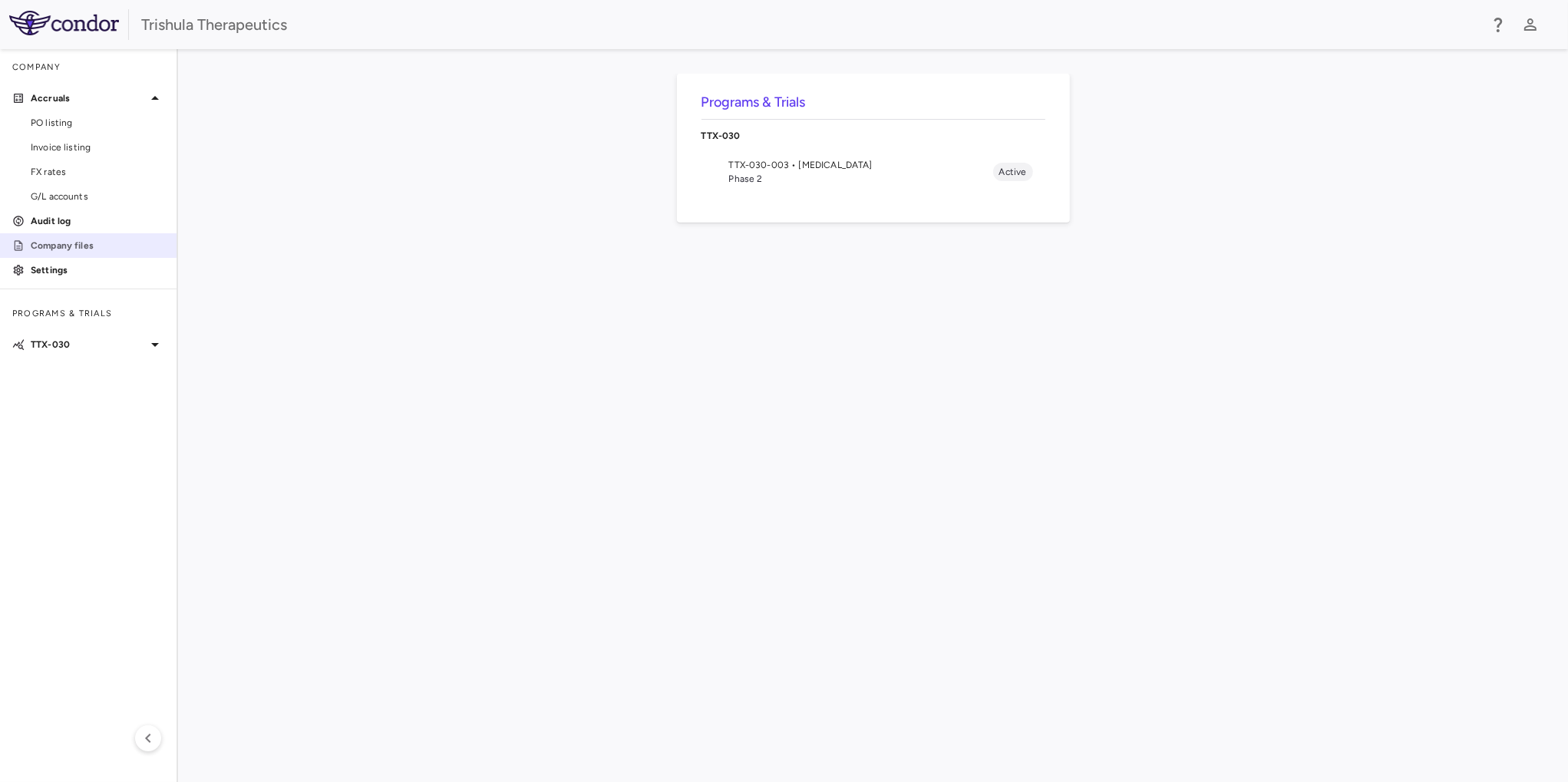
click at [95, 247] on p "Company files" at bounding box center [97, 245] width 134 height 13
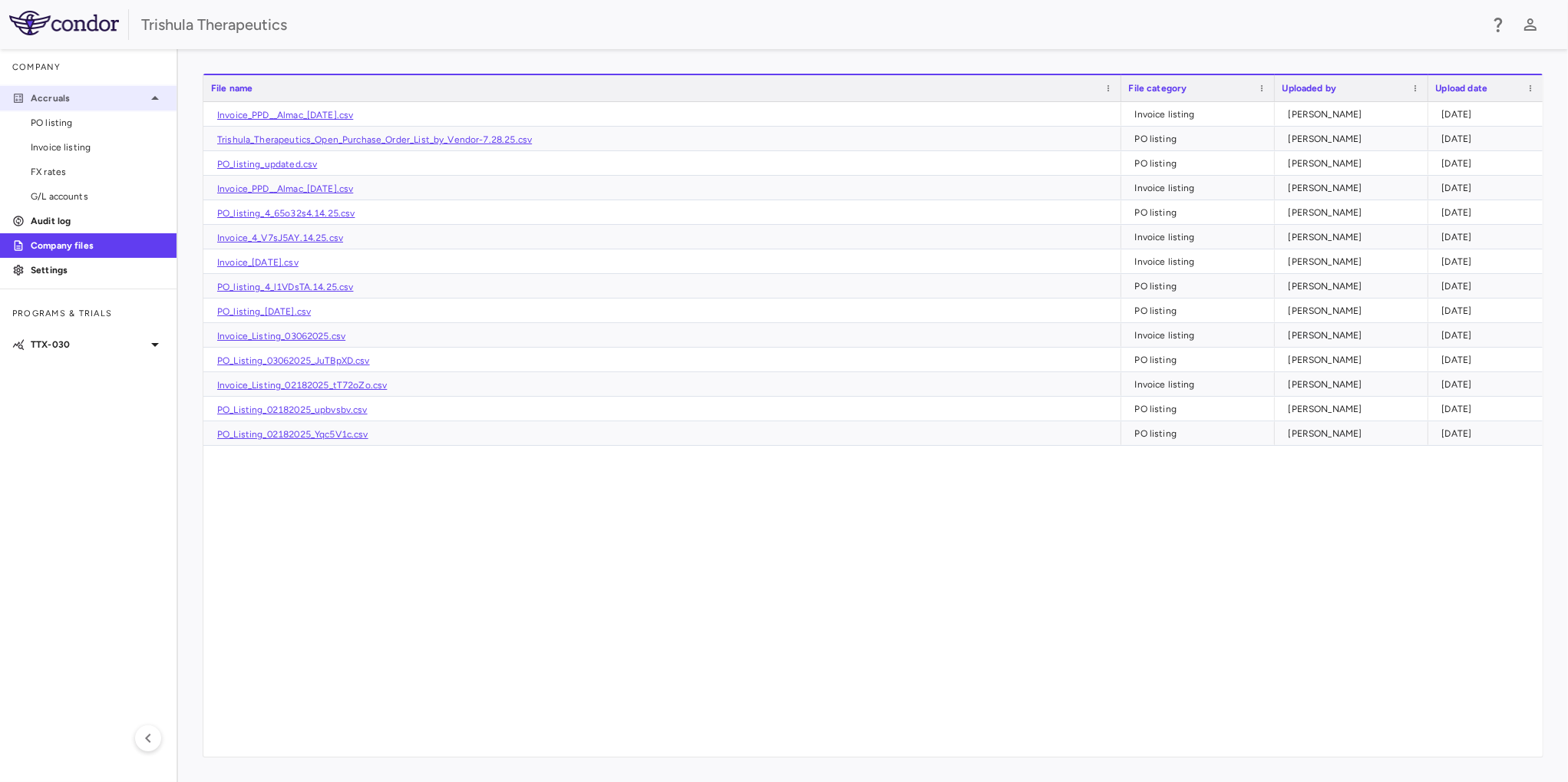
click at [68, 85] on div "Accruals" at bounding box center [88, 98] width 177 height 28
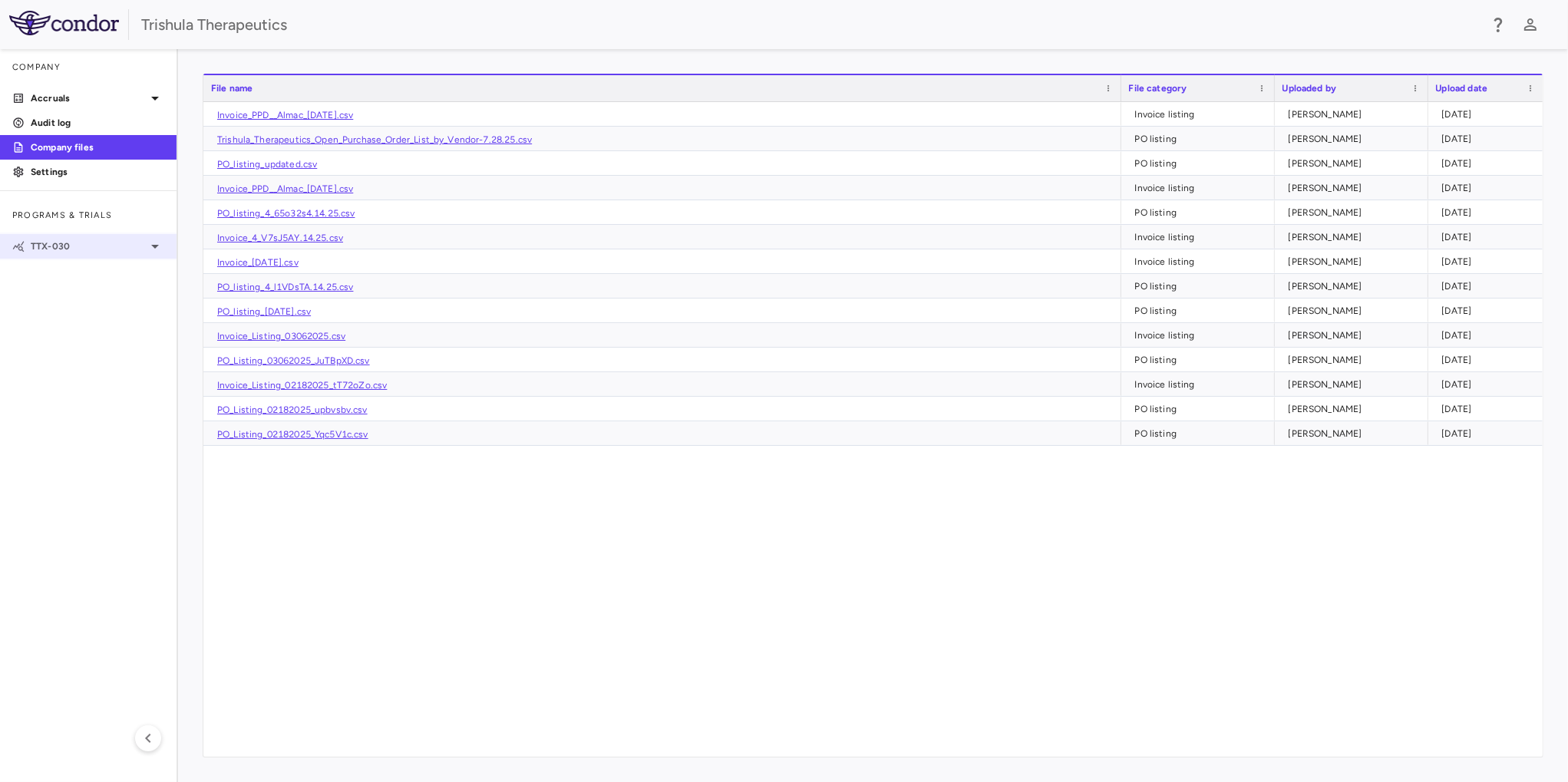
click at [97, 245] on p "TTX-030" at bounding box center [88, 246] width 115 height 13
click at [90, 278] on div "TTX-030-003 • Pancreatic Cancer" at bounding box center [88, 271] width 177 height 23
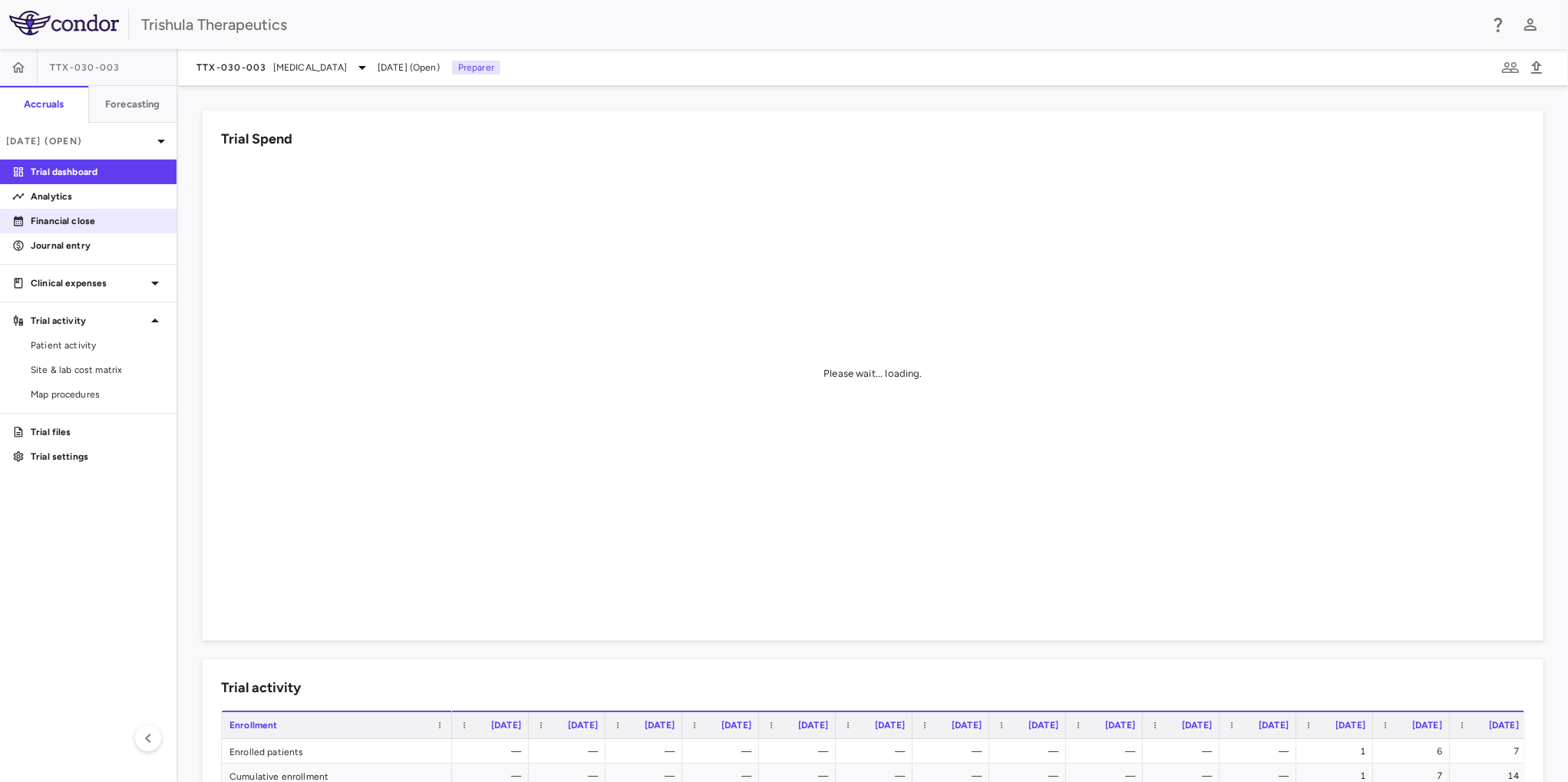
click at [107, 222] on p "Financial close" at bounding box center [97, 221] width 134 height 13
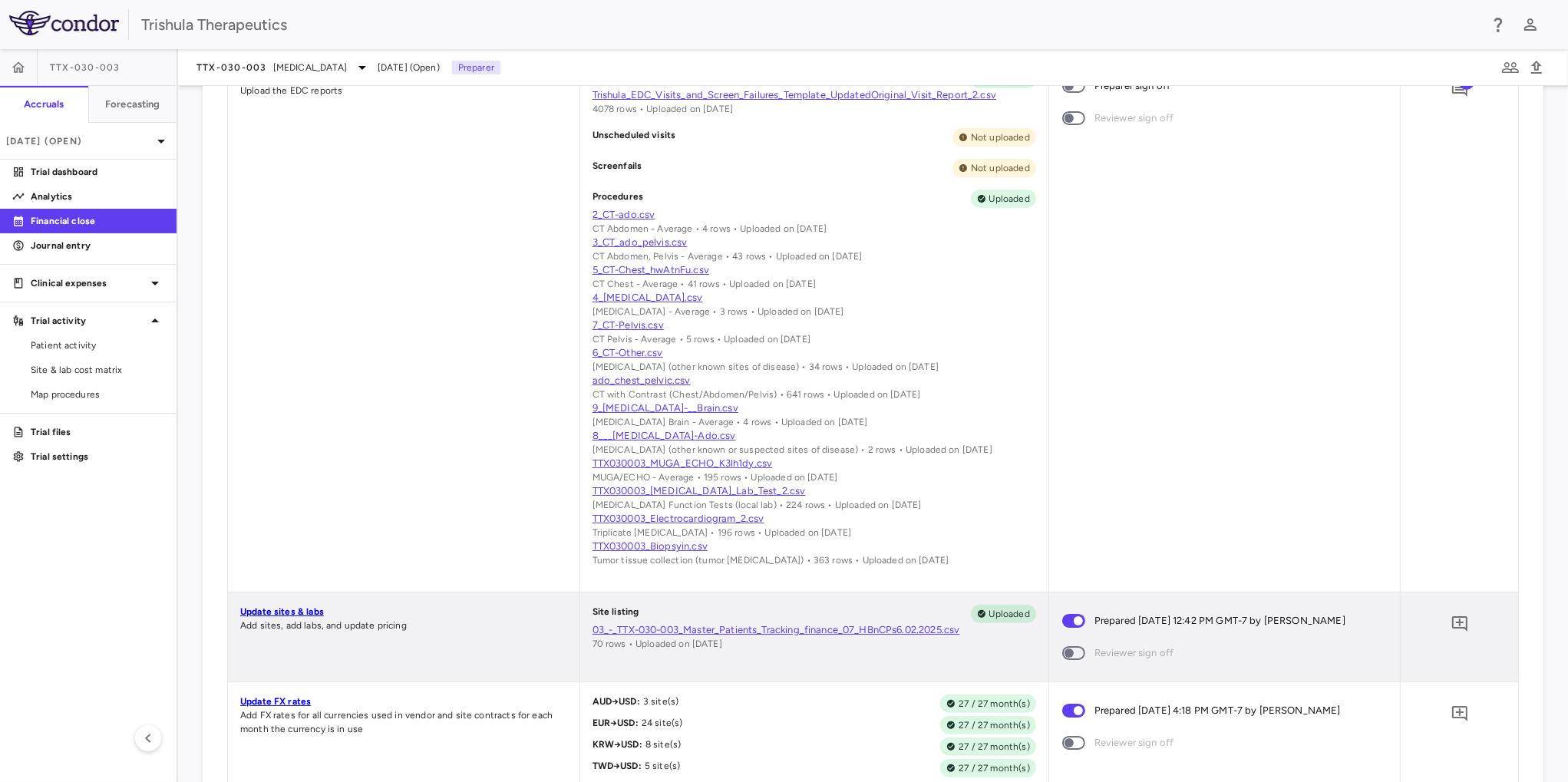
scroll to position [671, 0]
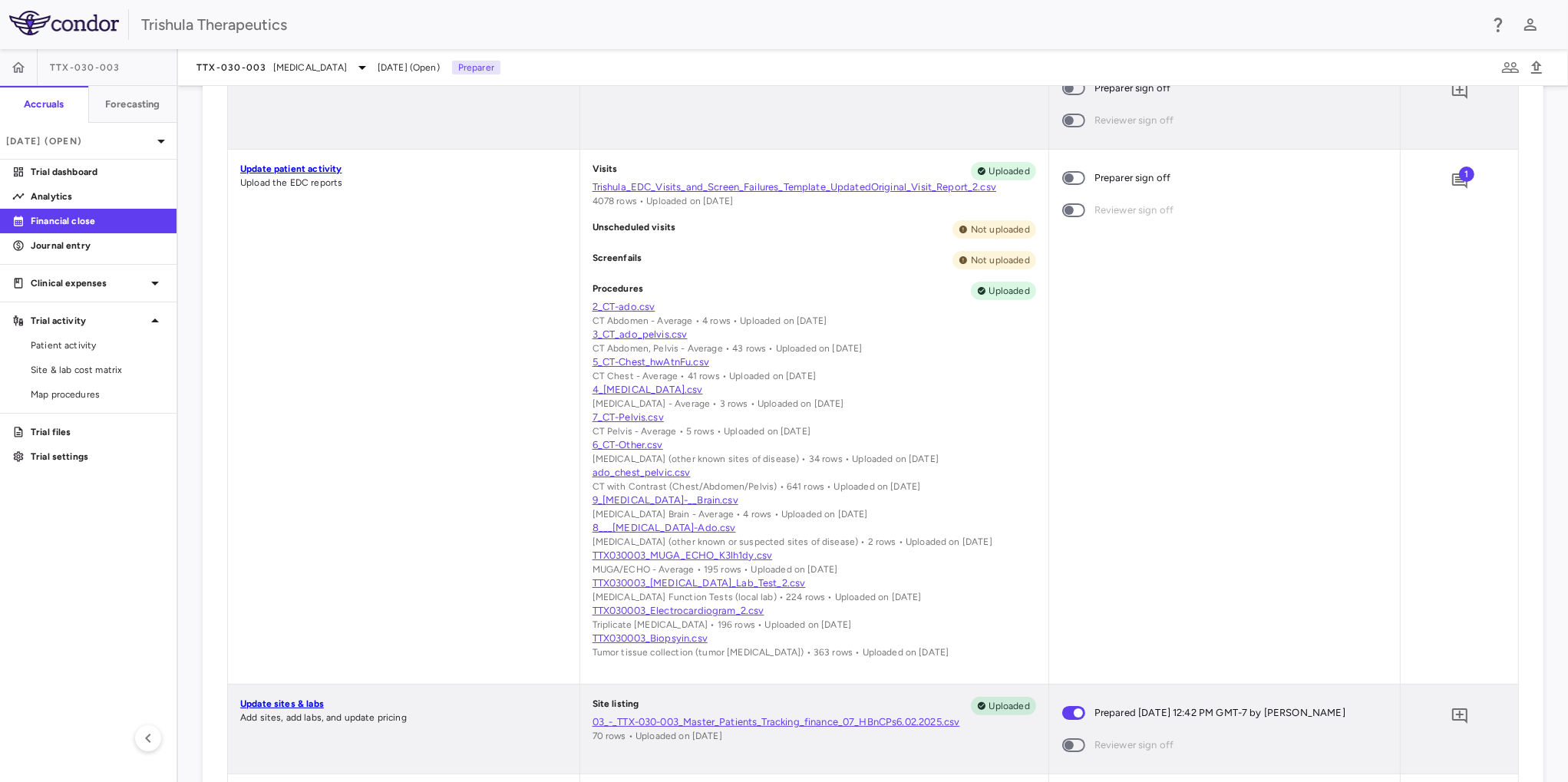
click at [743, 729] on link "03_-_TTX-030-003_Master_Patients_Tracking_finance_07_HBnCPs6.02.2025.csv" at bounding box center [814, 722] width 444 height 13
